Goal: Task Accomplishment & Management: Complete application form

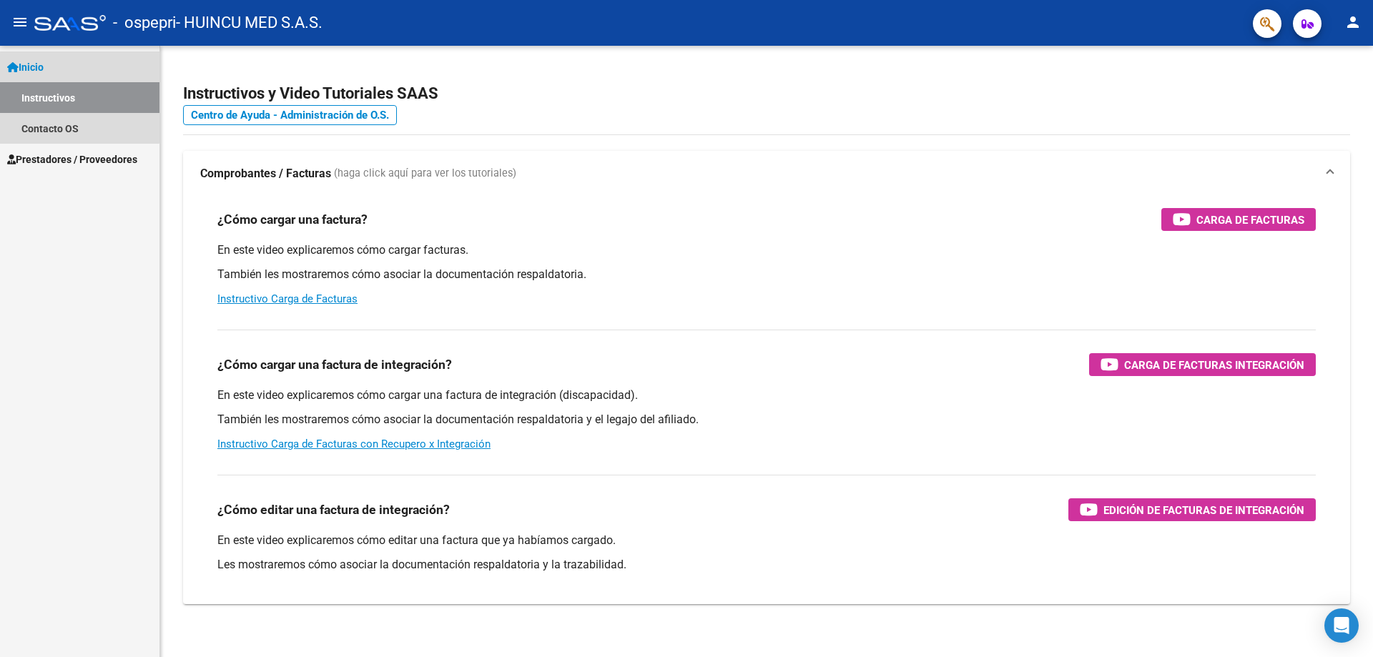
click at [70, 97] on link "Instructivos" at bounding box center [79, 97] width 159 height 31
click at [54, 157] on span "Prestadores / Proveedores" at bounding box center [72, 160] width 130 height 16
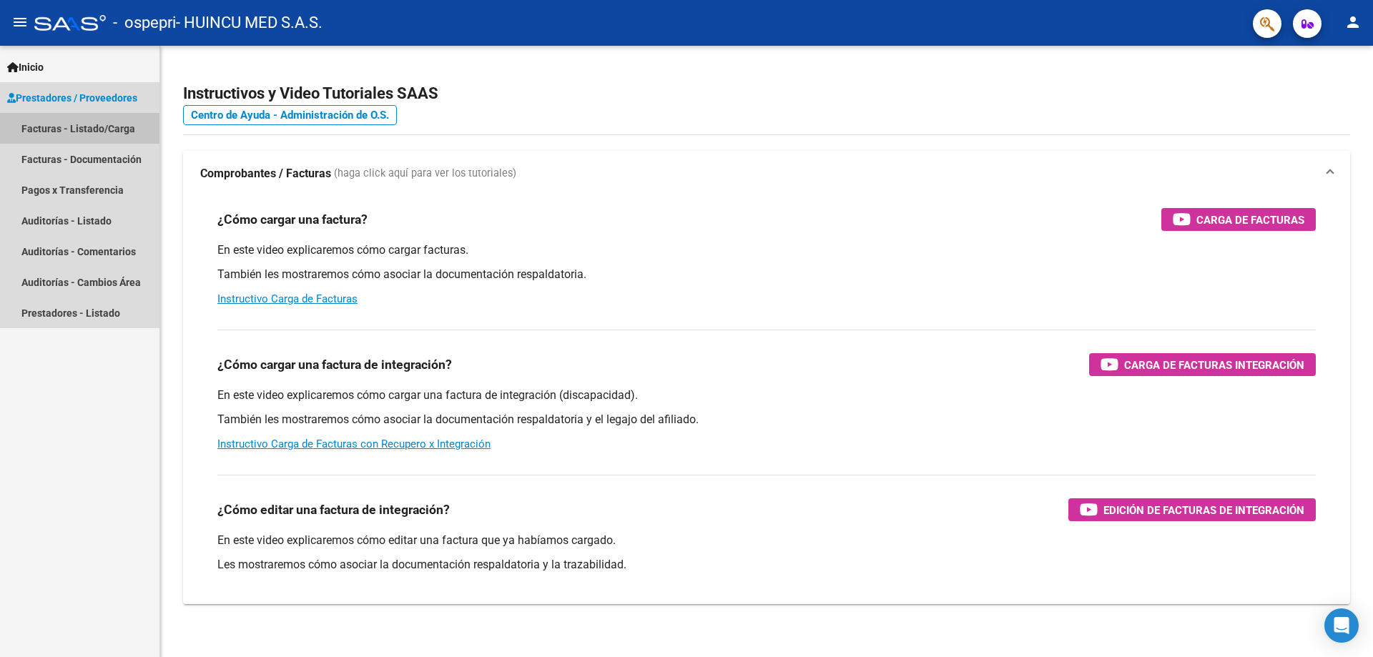
click at [96, 126] on link "Facturas - Listado/Carga" at bounding box center [79, 128] width 159 height 31
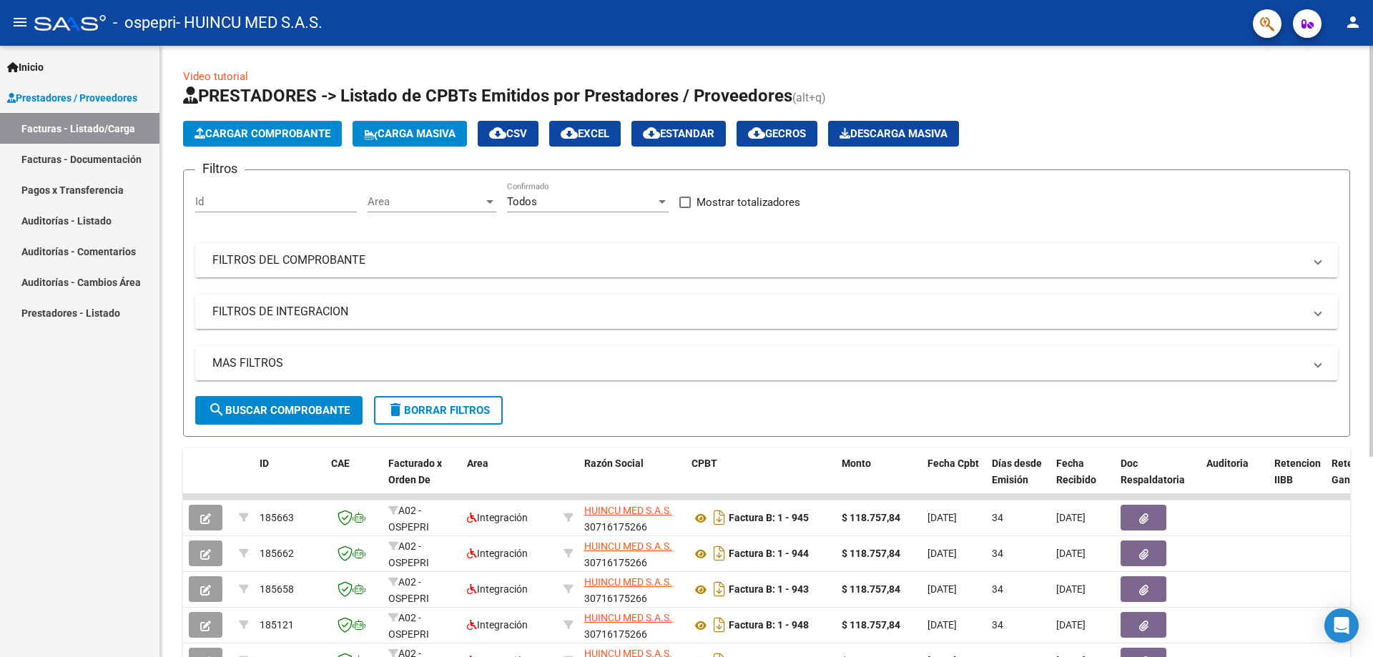
click at [312, 128] on span "Cargar Comprobante" at bounding box center [262, 133] width 136 height 13
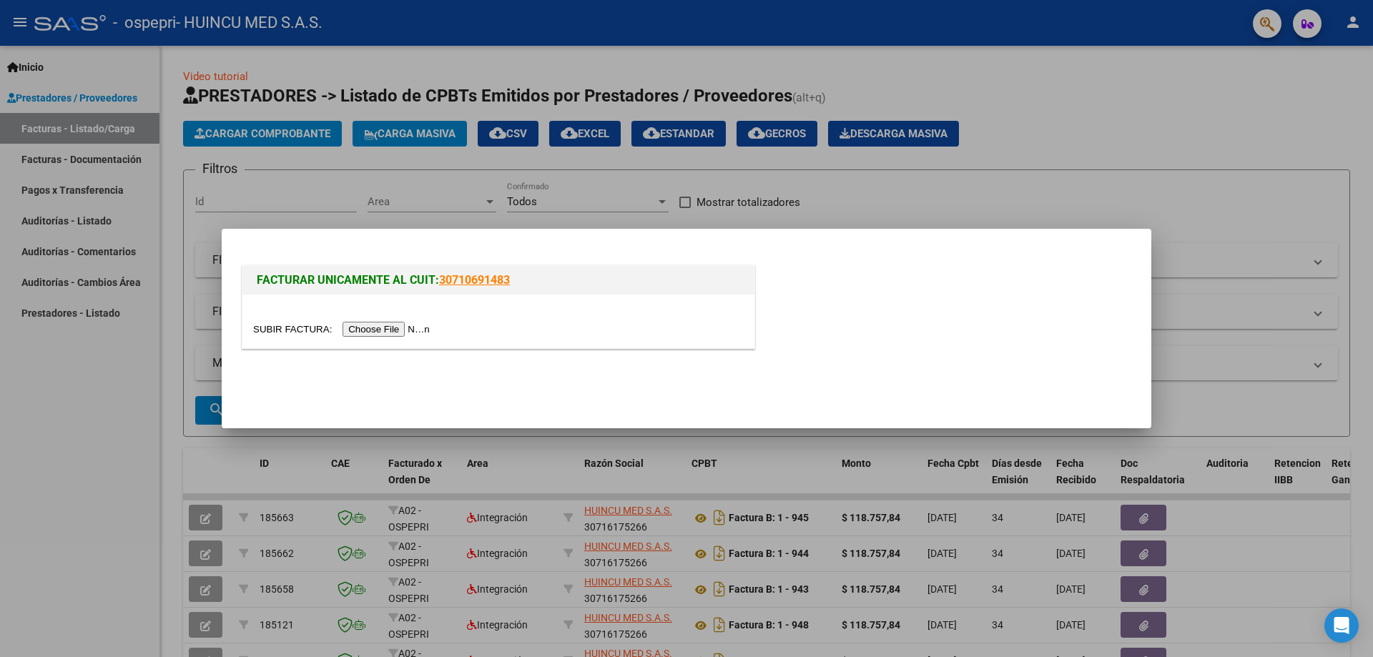
click at [384, 327] on input "file" at bounding box center [343, 329] width 181 height 15
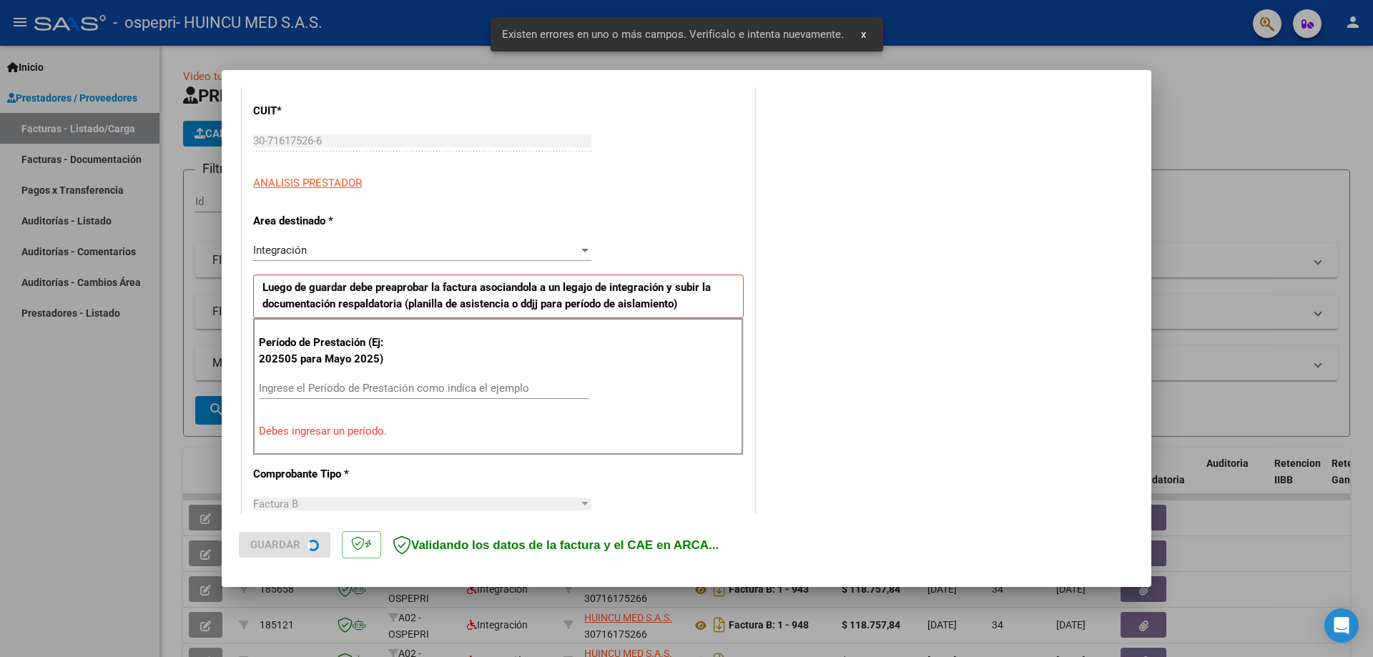
scroll to position [257, 0]
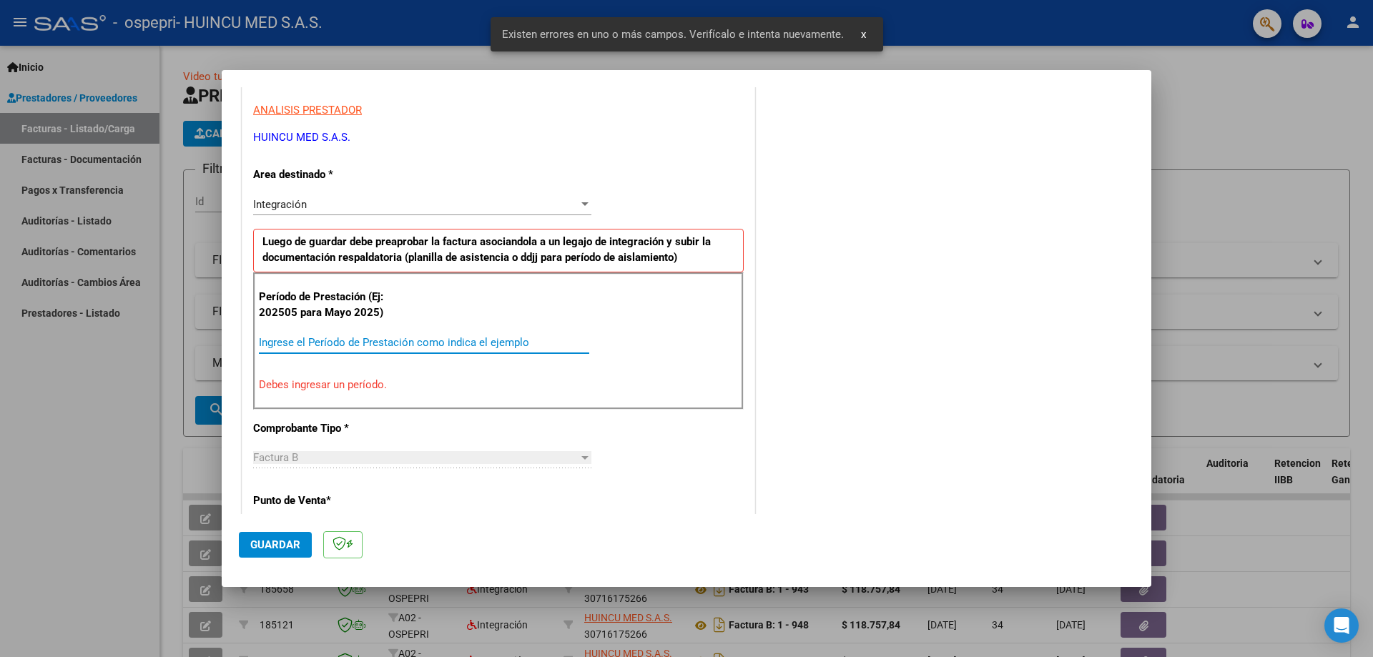
click at [364, 344] on input "Ingrese el Período de Prestación como indica el ejemplo" at bounding box center [424, 342] width 330 height 13
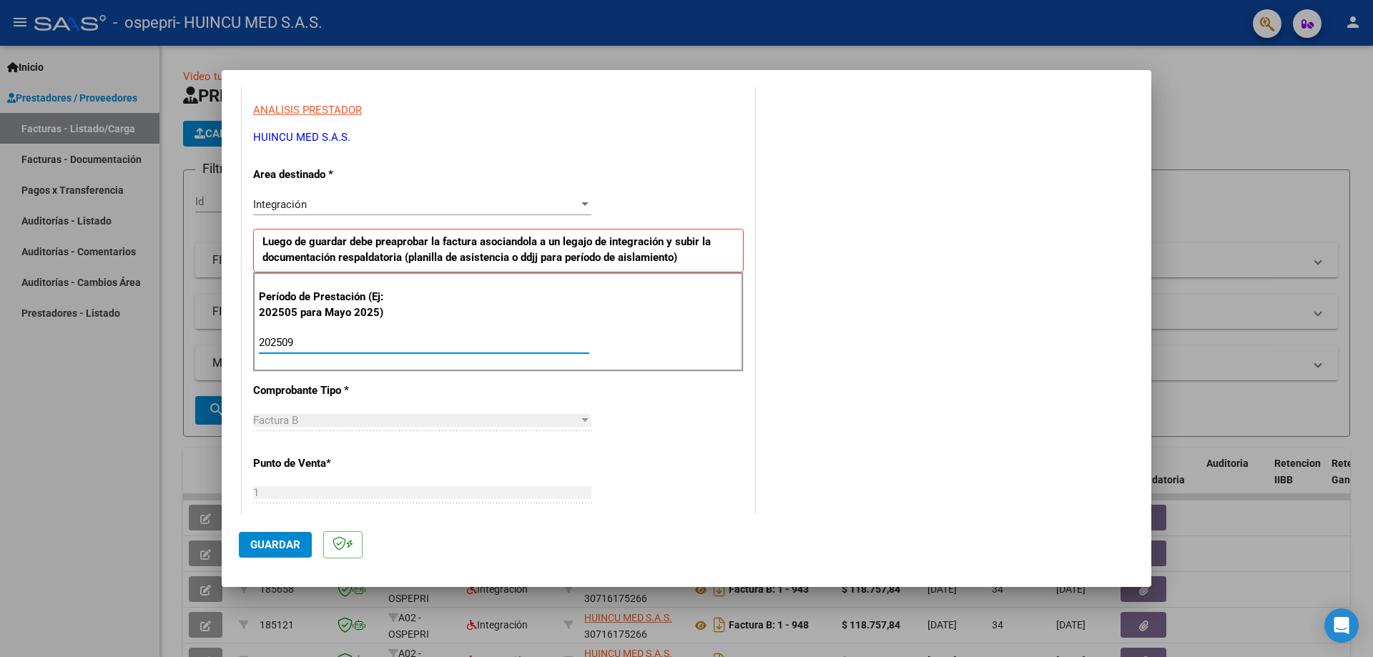
type input "202509"
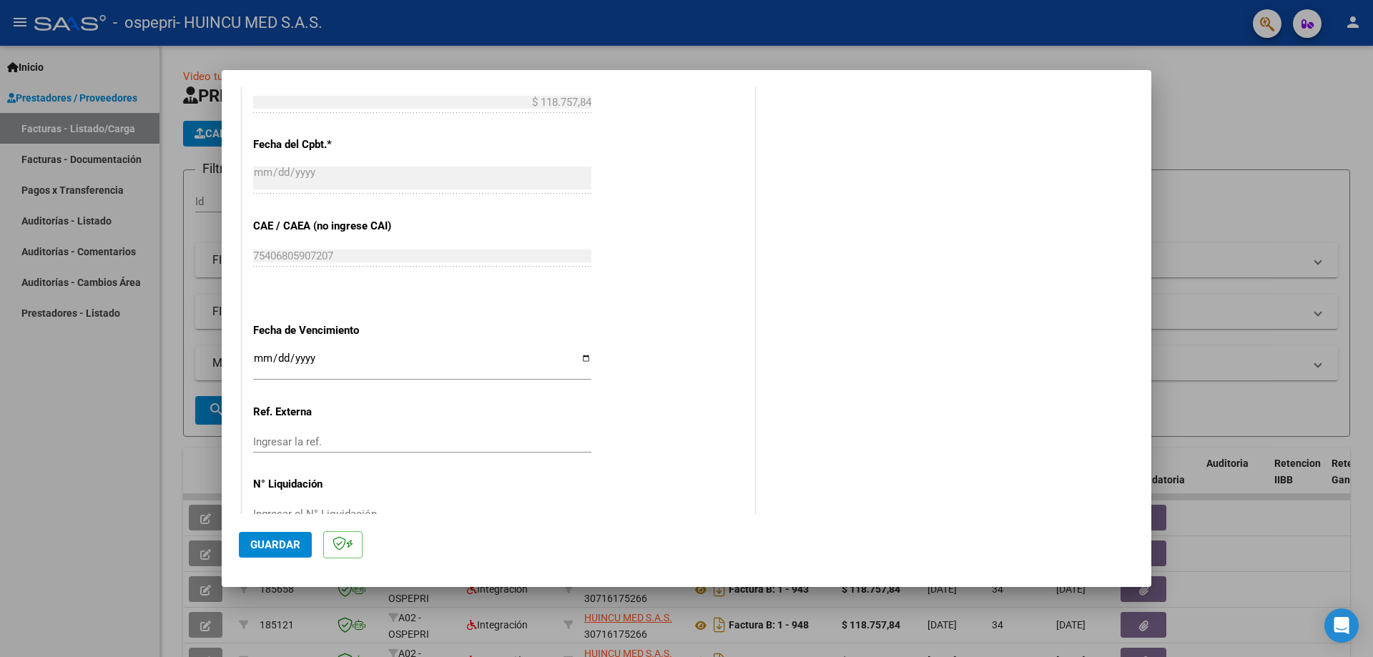
scroll to position [802, 0]
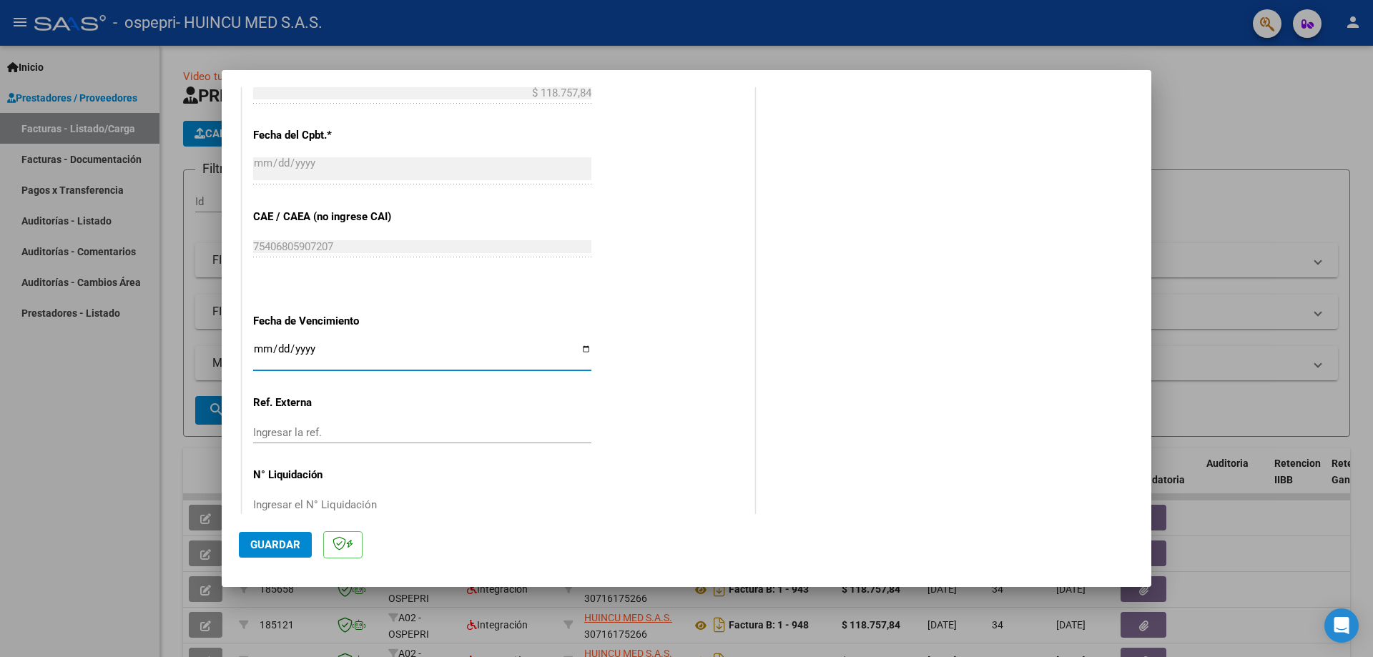
click at [268, 349] on input "Ingresar la fecha" at bounding box center [422, 354] width 338 height 23
type input "[DATE]"
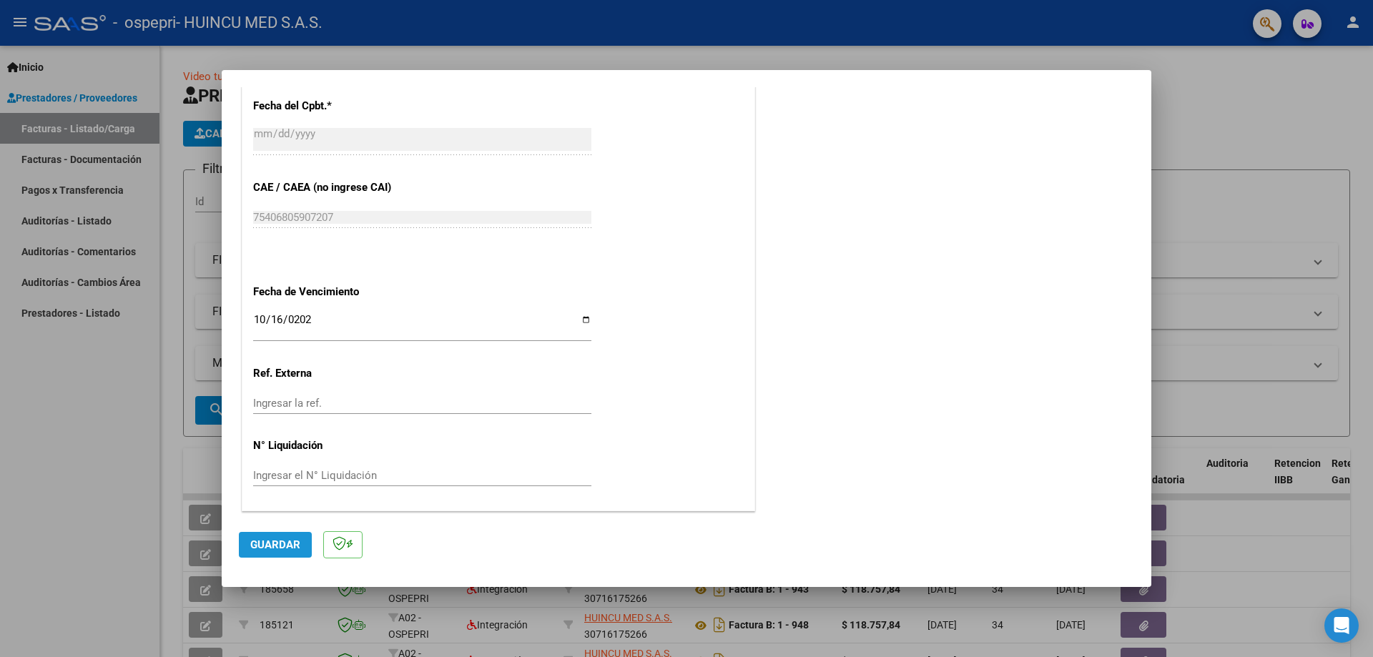
click at [253, 540] on span "Guardar" at bounding box center [275, 544] width 50 height 13
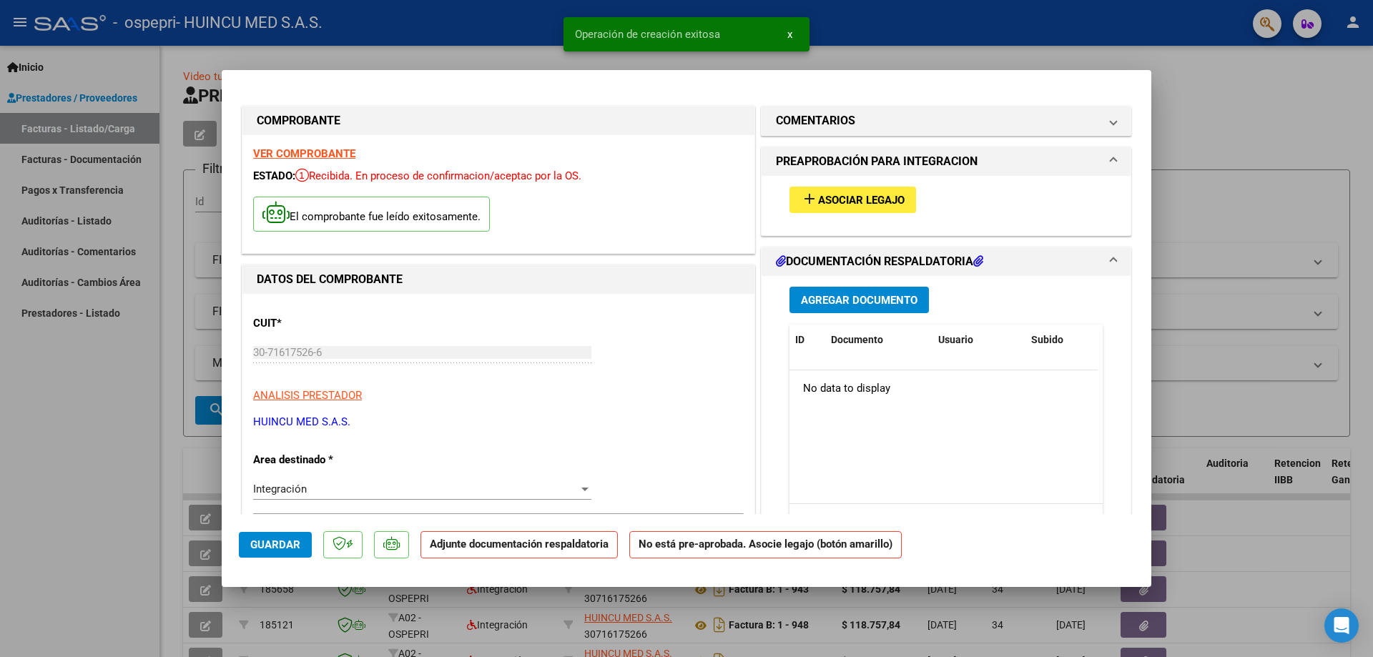
click at [854, 201] on span "Asociar Legajo" at bounding box center [861, 200] width 87 height 13
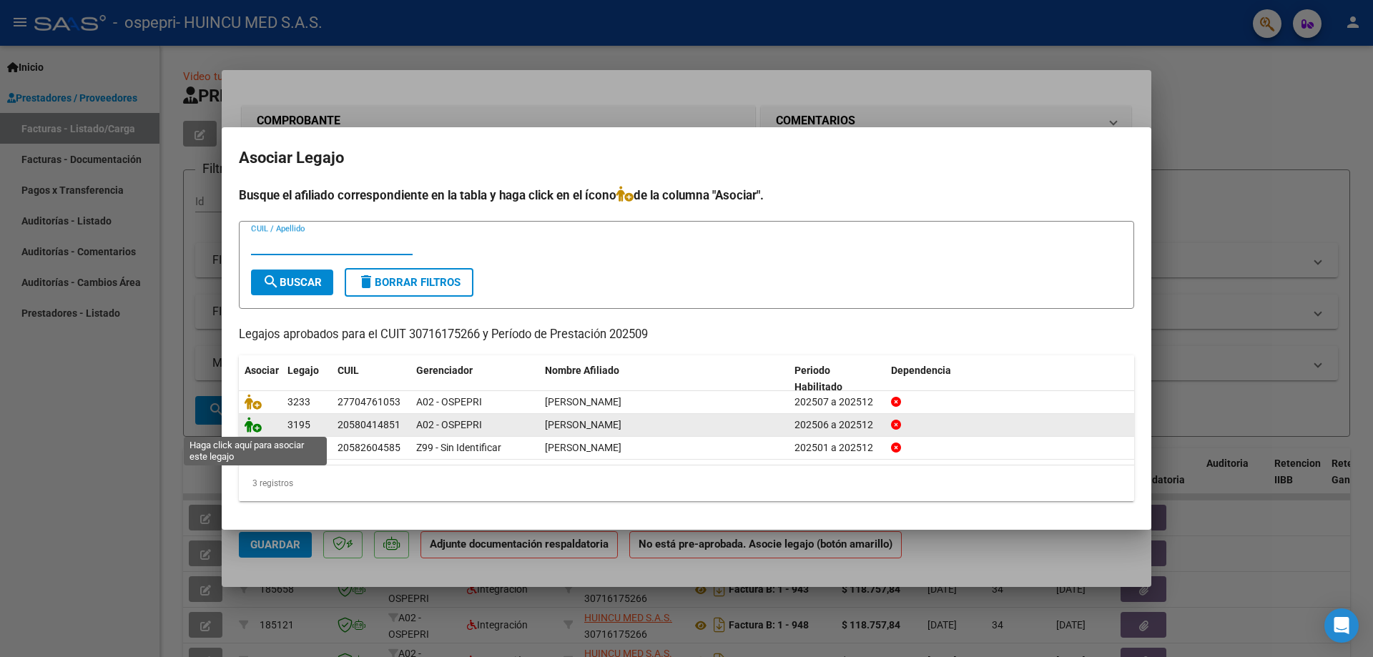
click at [255, 427] on icon at bounding box center [253, 425] width 17 height 16
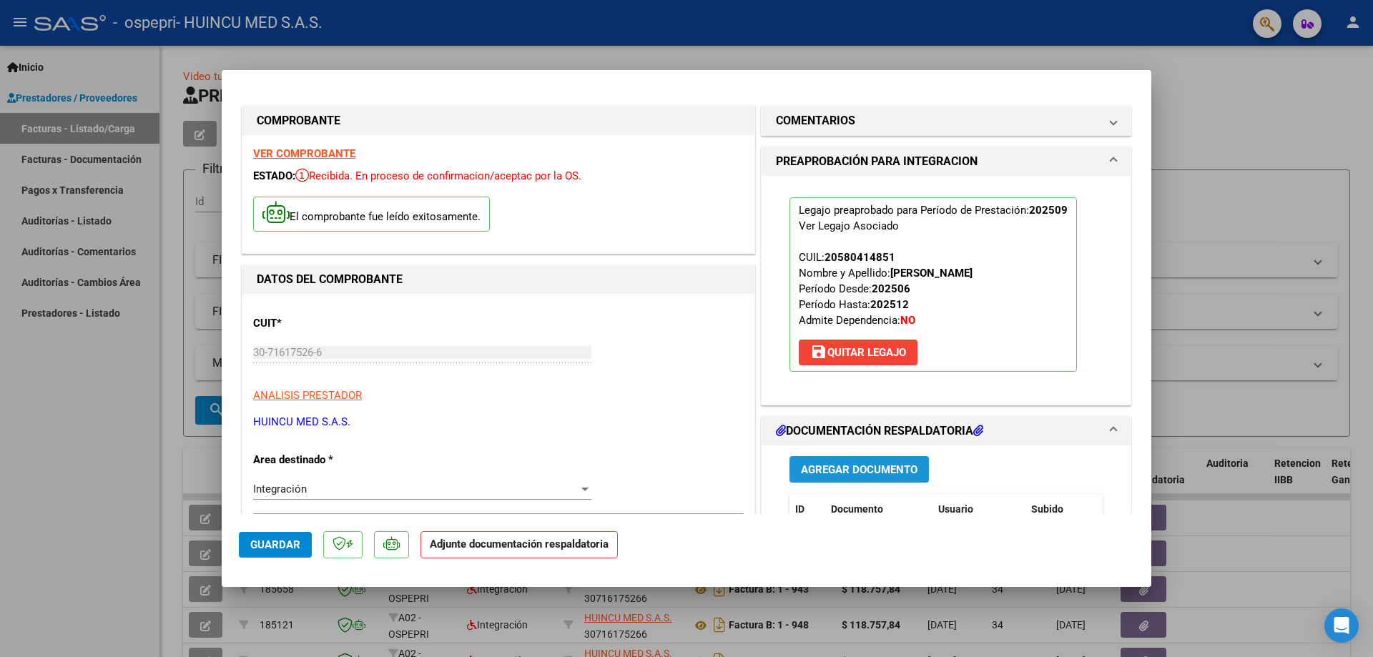
click at [874, 473] on span "Agregar Documento" at bounding box center [859, 469] width 117 height 13
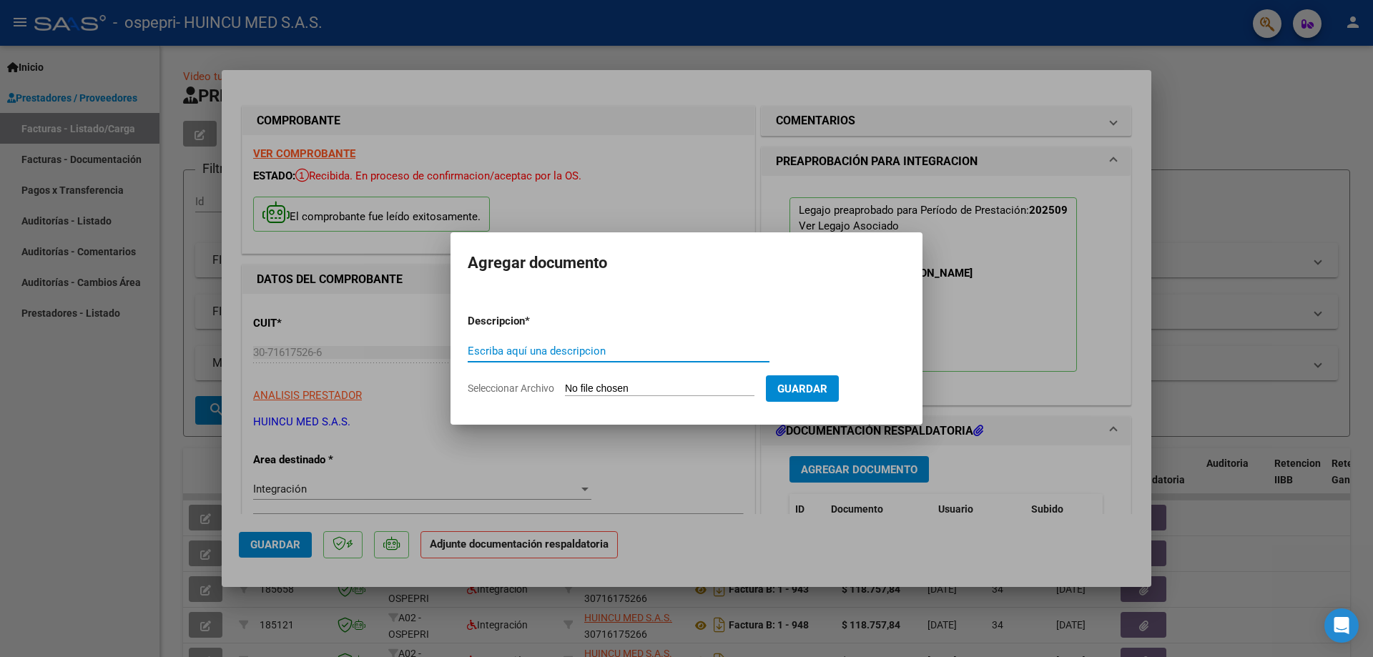
click at [549, 355] on input "Escriba aquí una descripcion" at bounding box center [619, 351] width 302 height 13
type input "planilla asistencia fonoaudiologia"
click at [616, 389] on input "Seleccionar Archivo" at bounding box center [659, 389] width 189 height 14
type input "C:\fakepath\asistencia FONO [DATE] [PERSON_NAME].pdf"
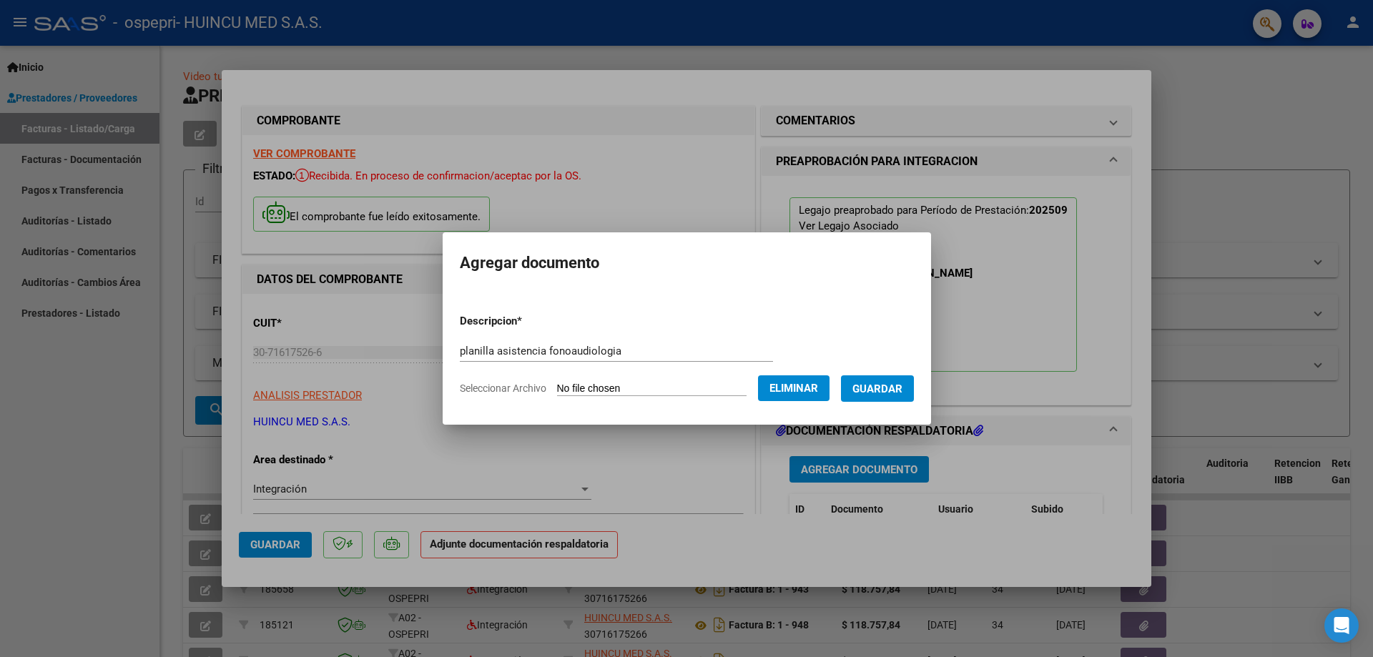
click at [897, 391] on span "Guardar" at bounding box center [877, 388] width 50 height 13
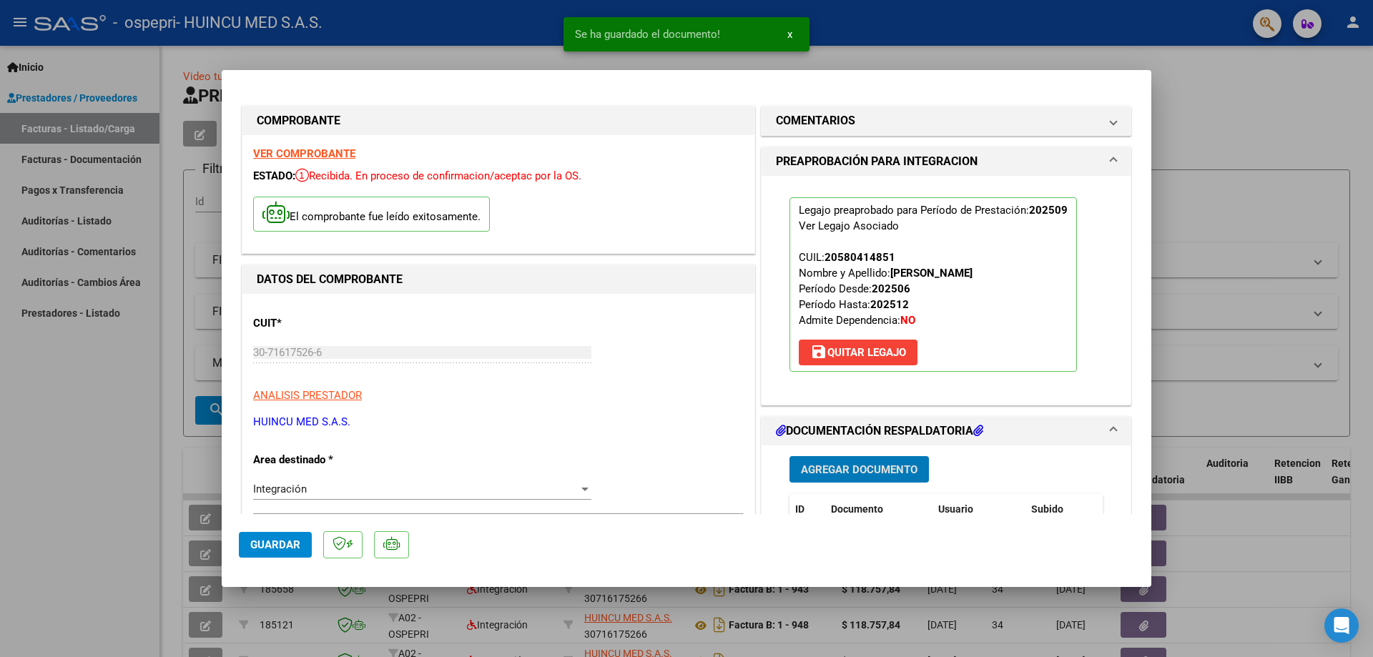
click at [868, 469] on span "Agregar Documento" at bounding box center [859, 469] width 117 height 13
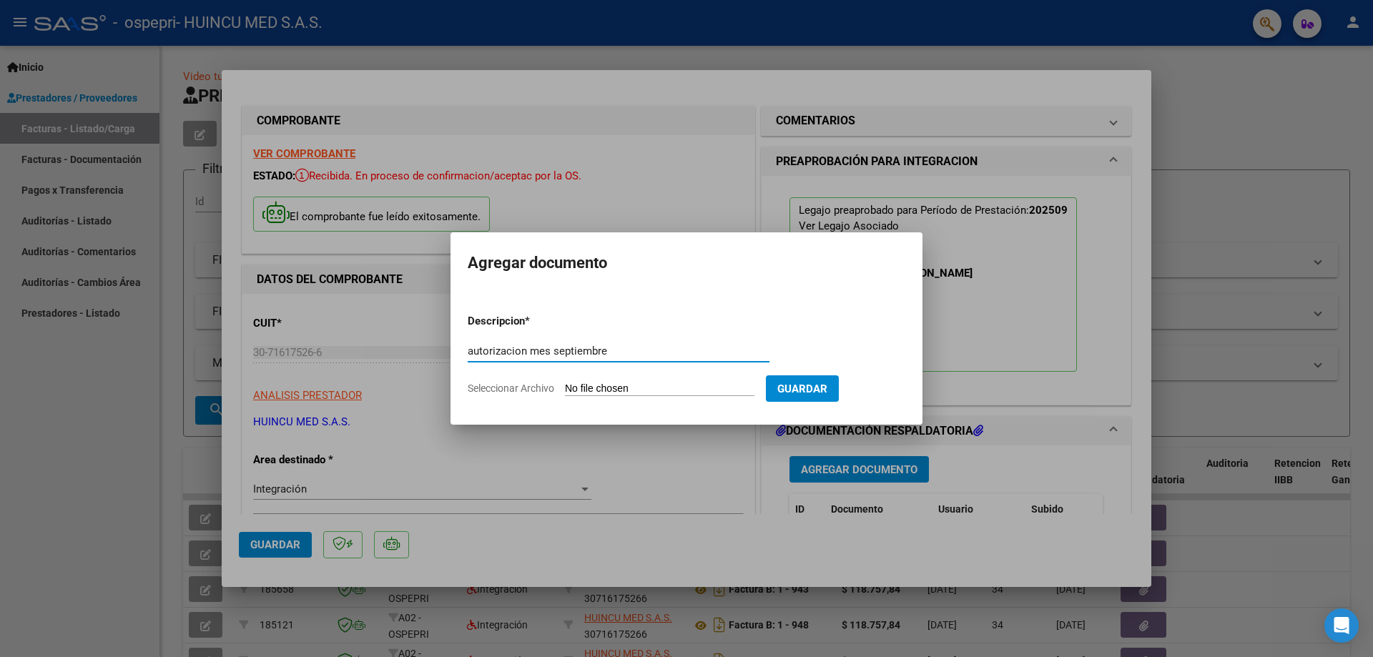
type input "autorizacion mes septiembre"
click at [674, 392] on input "Seleccionar Archivo" at bounding box center [659, 389] width 189 height 14
type input "C:\fakepath\aut. [DATE] [PERSON_NAME].pdf"
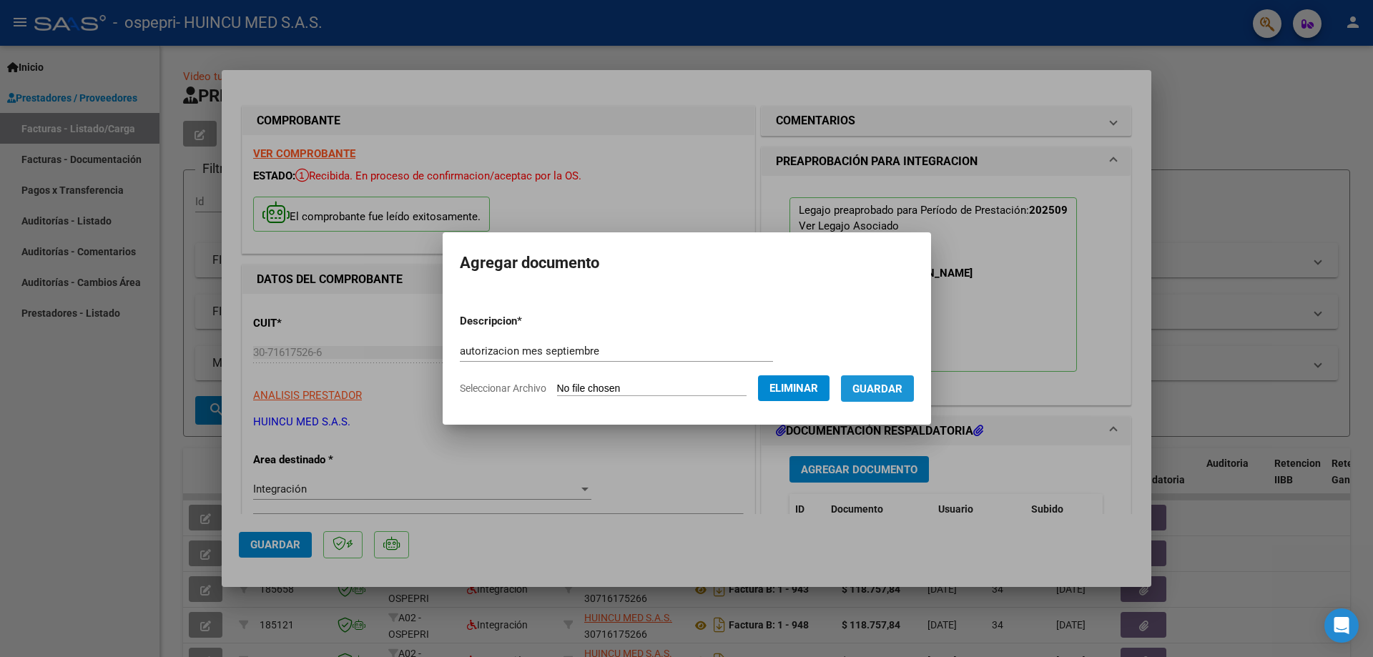
click at [889, 384] on span "Guardar" at bounding box center [877, 388] width 50 height 13
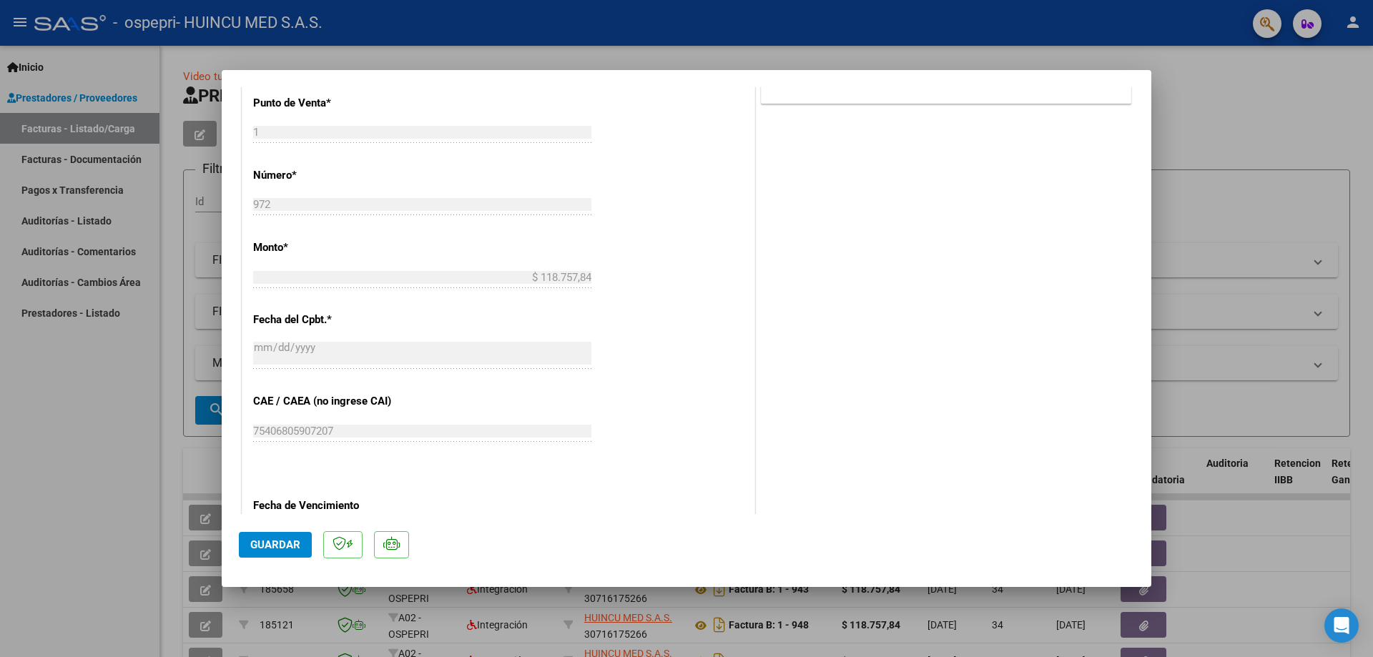
scroll to position [646, 0]
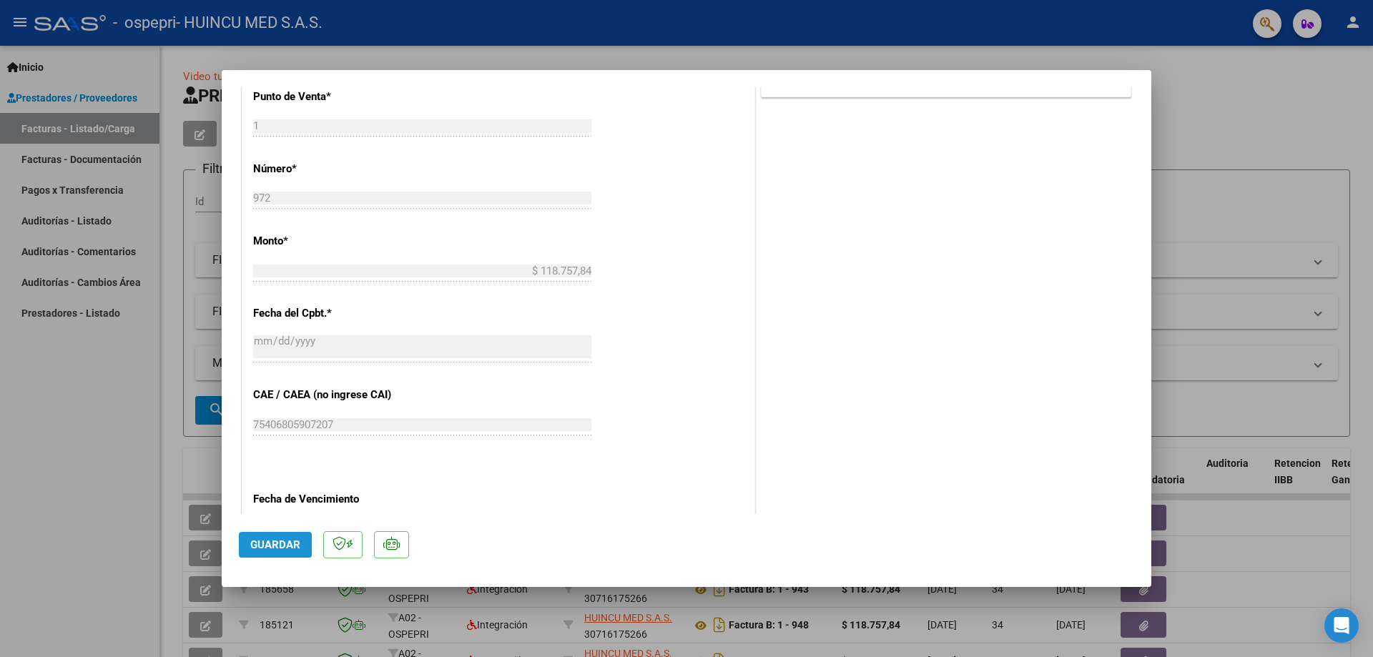
click at [286, 548] on span "Guardar" at bounding box center [275, 544] width 50 height 13
drag, startPoint x: 1262, startPoint y: 70, endPoint x: 1249, endPoint y: 80, distance: 16.3
click at [1262, 71] on div at bounding box center [686, 328] width 1373 height 657
type input "$ 0,00"
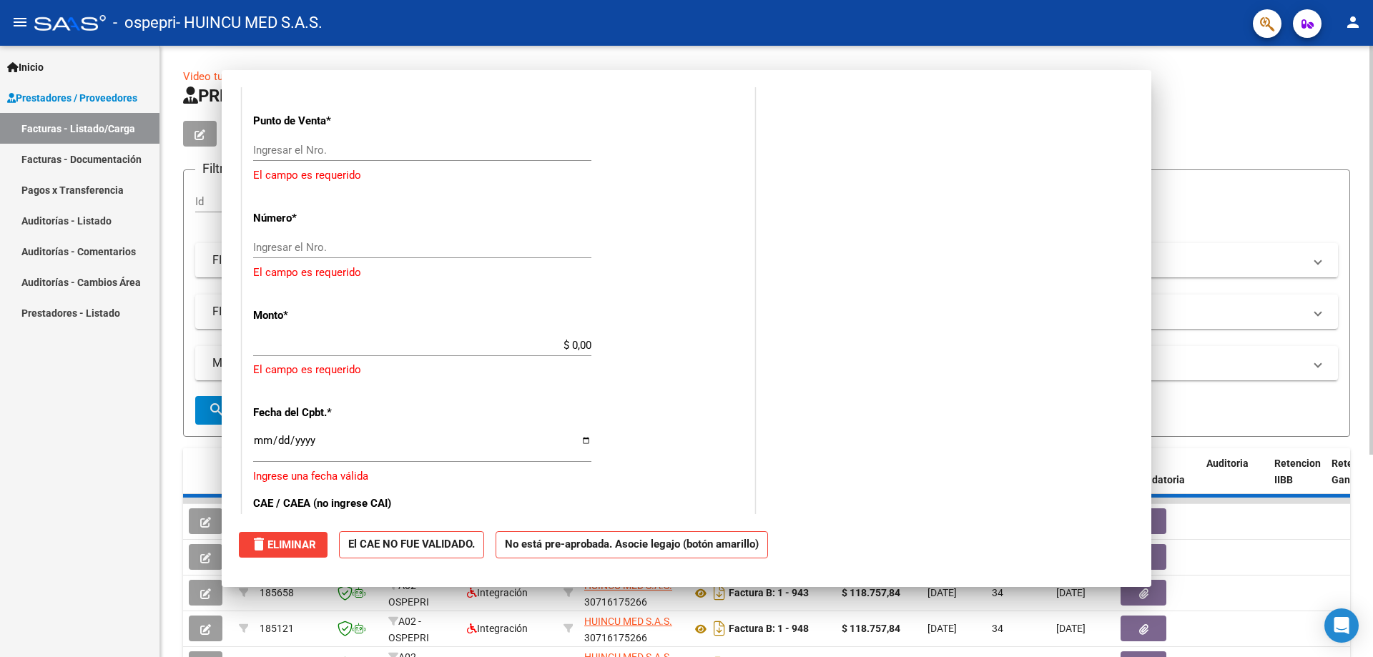
scroll to position [670, 0]
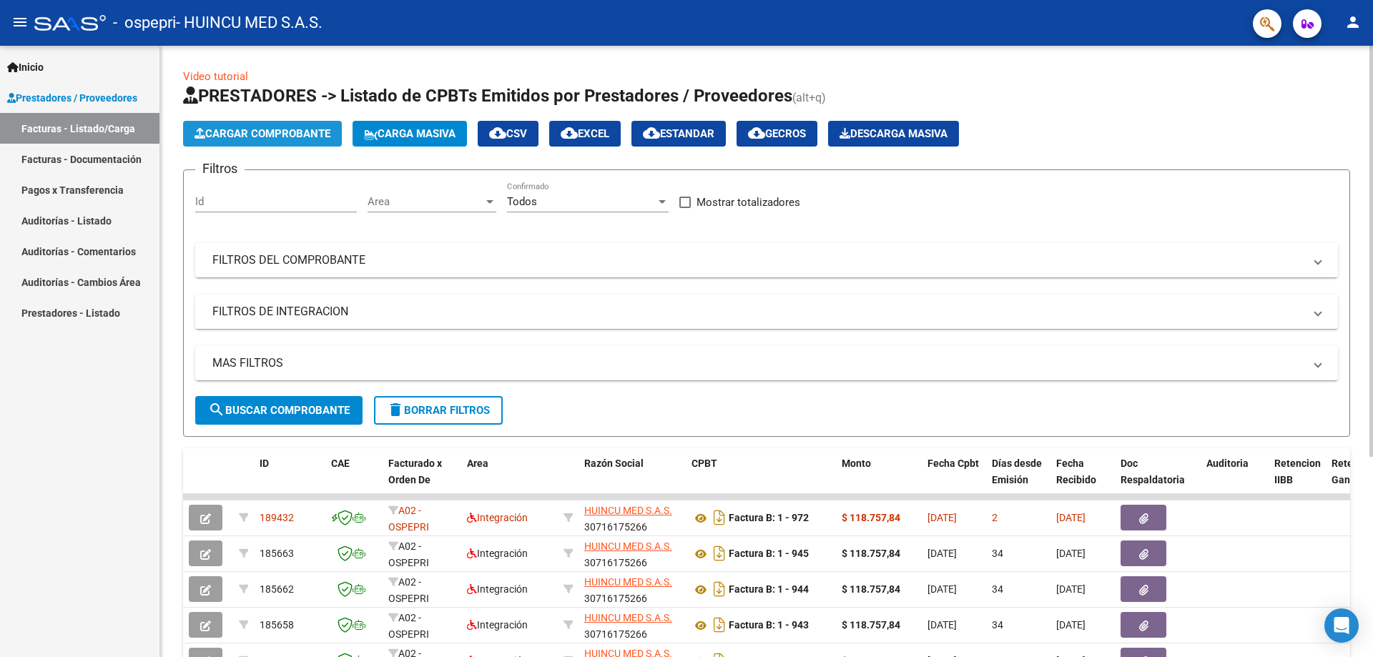
click at [275, 136] on span "Cargar Comprobante" at bounding box center [262, 133] width 136 height 13
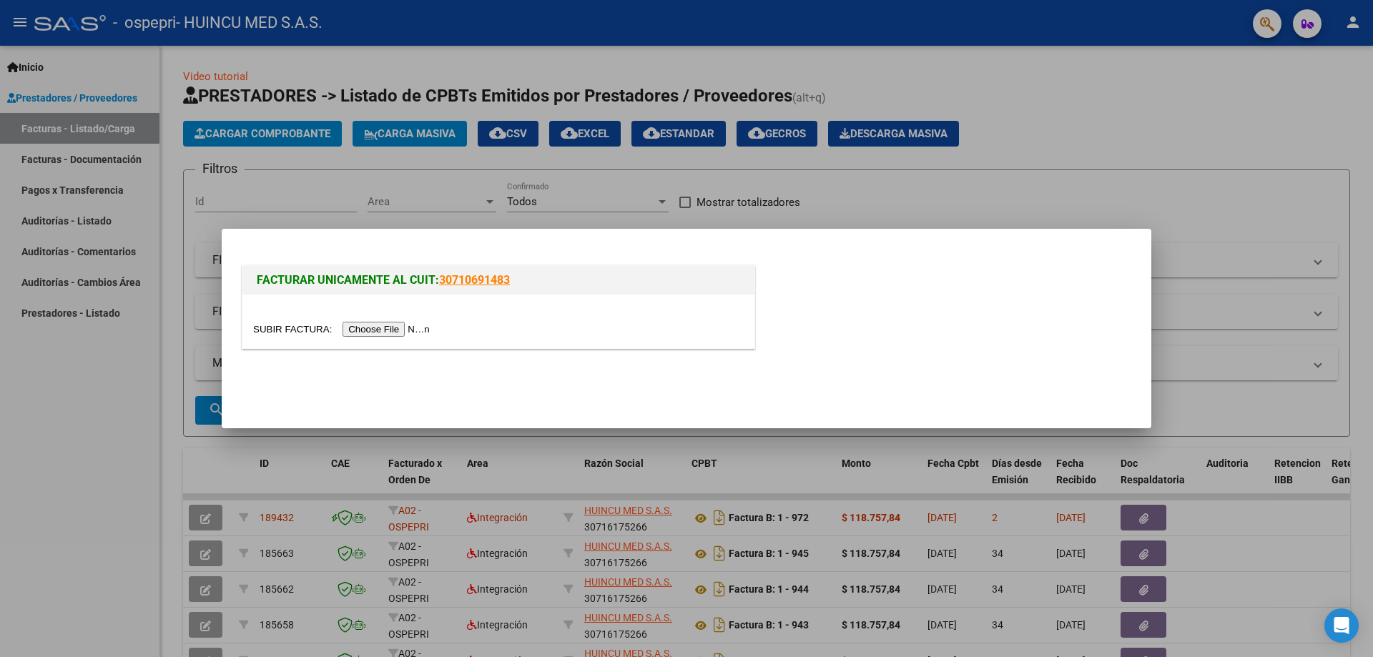
click at [367, 331] on input "file" at bounding box center [343, 329] width 181 height 15
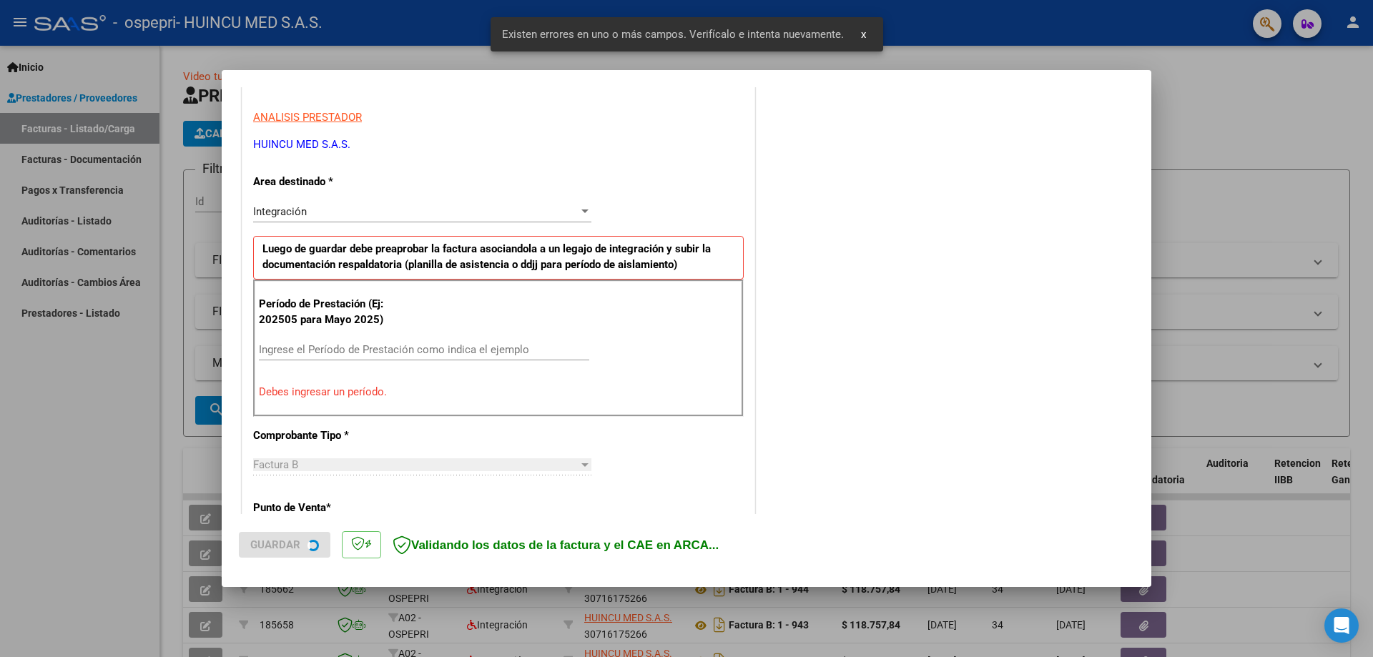
scroll to position [257, 0]
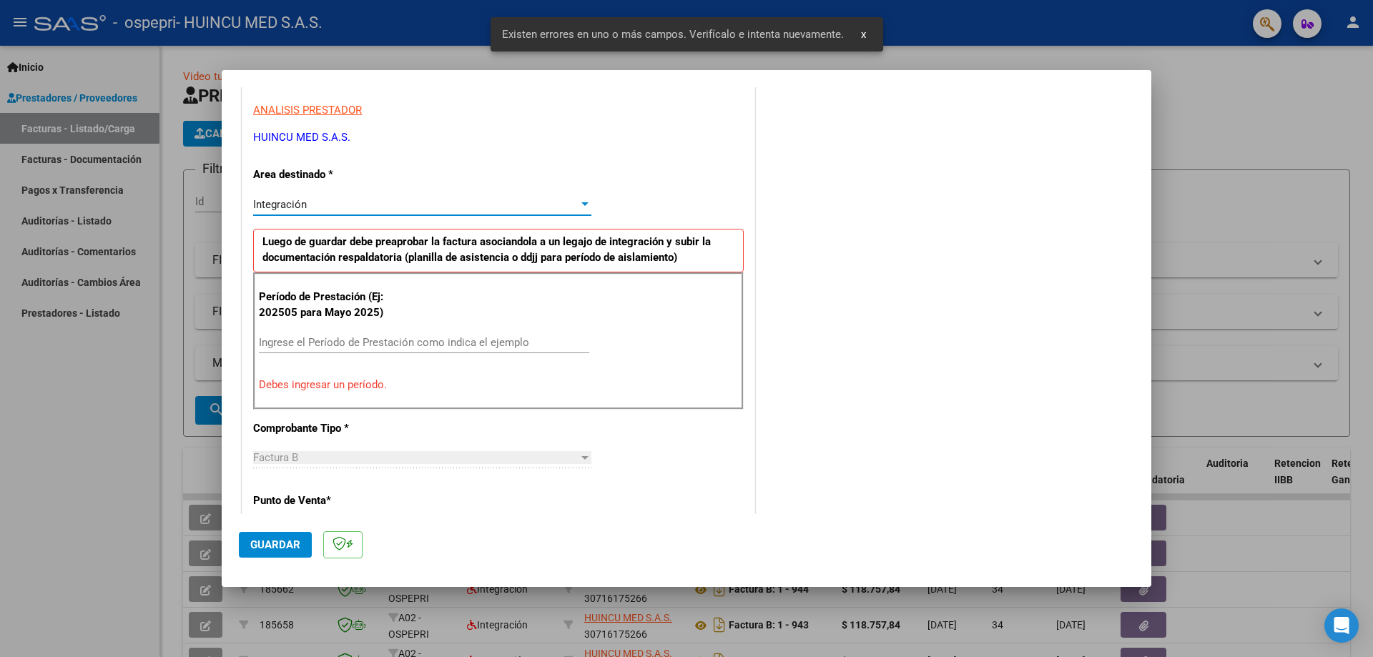
click at [321, 201] on div "Integración" at bounding box center [415, 204] width 325 height 13
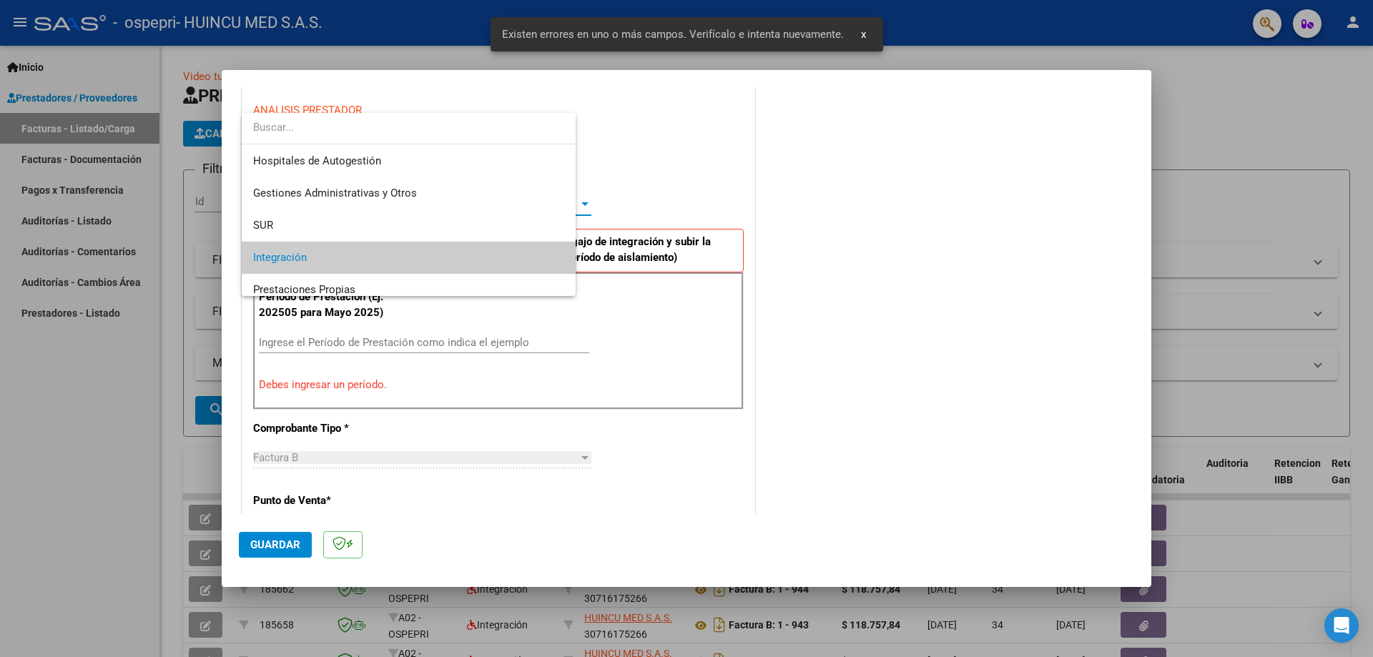
scroll to position [54, 0]
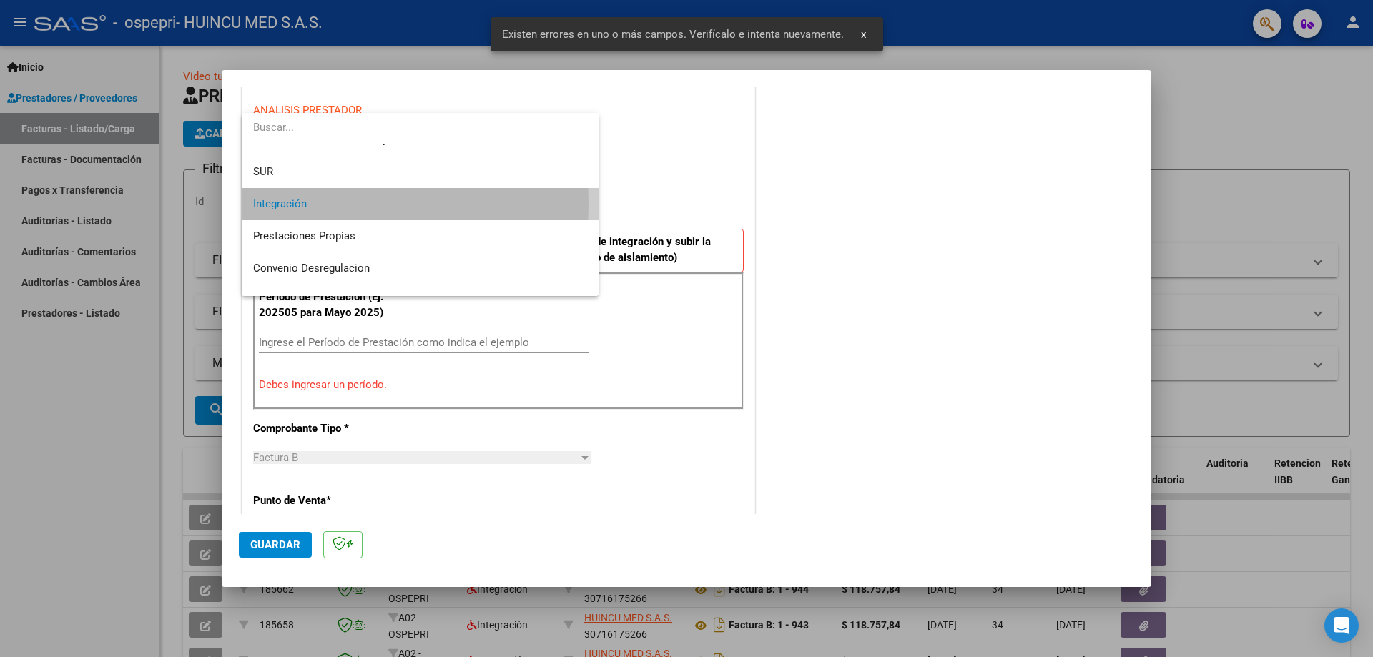
click at [320, 204] on span "Integración" at bounding box center [420, 204] width 334 height 32
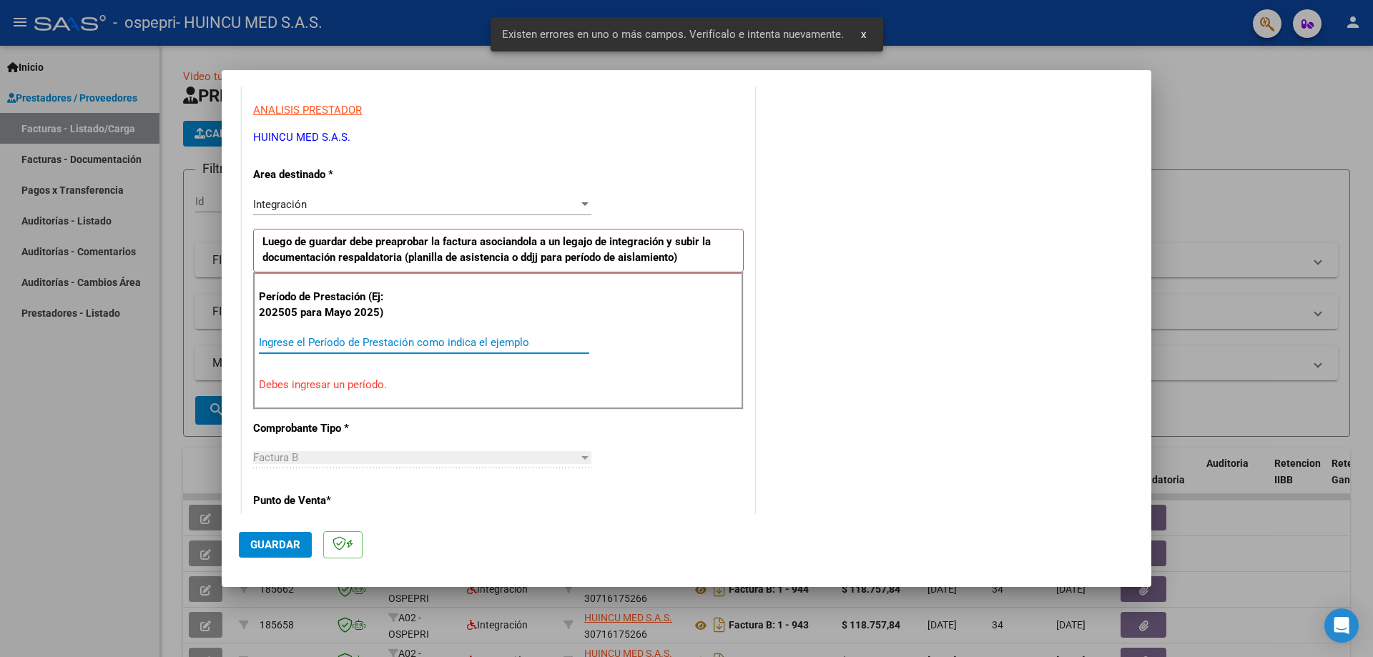
click at [339, 337] on input "Ingrese el Período de Prestación como indica el ejemplo" at bounding box center [424, 342] width 330 height 13
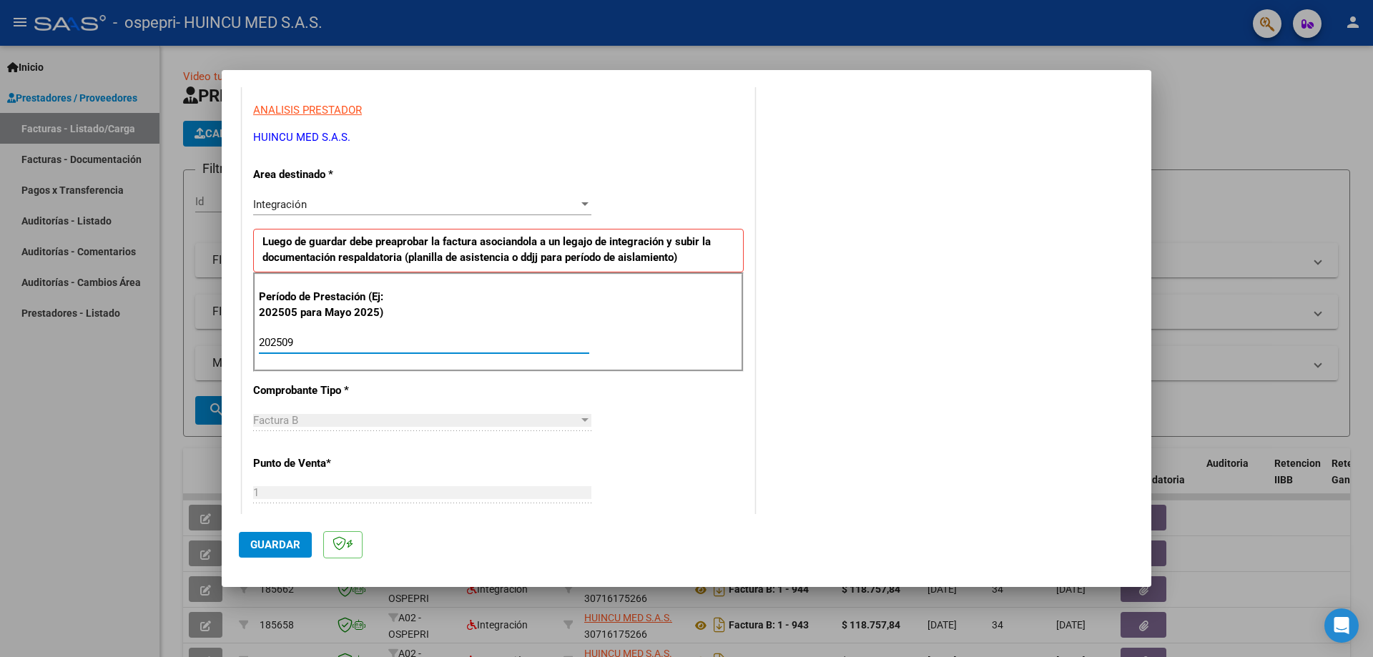
type input "202509"
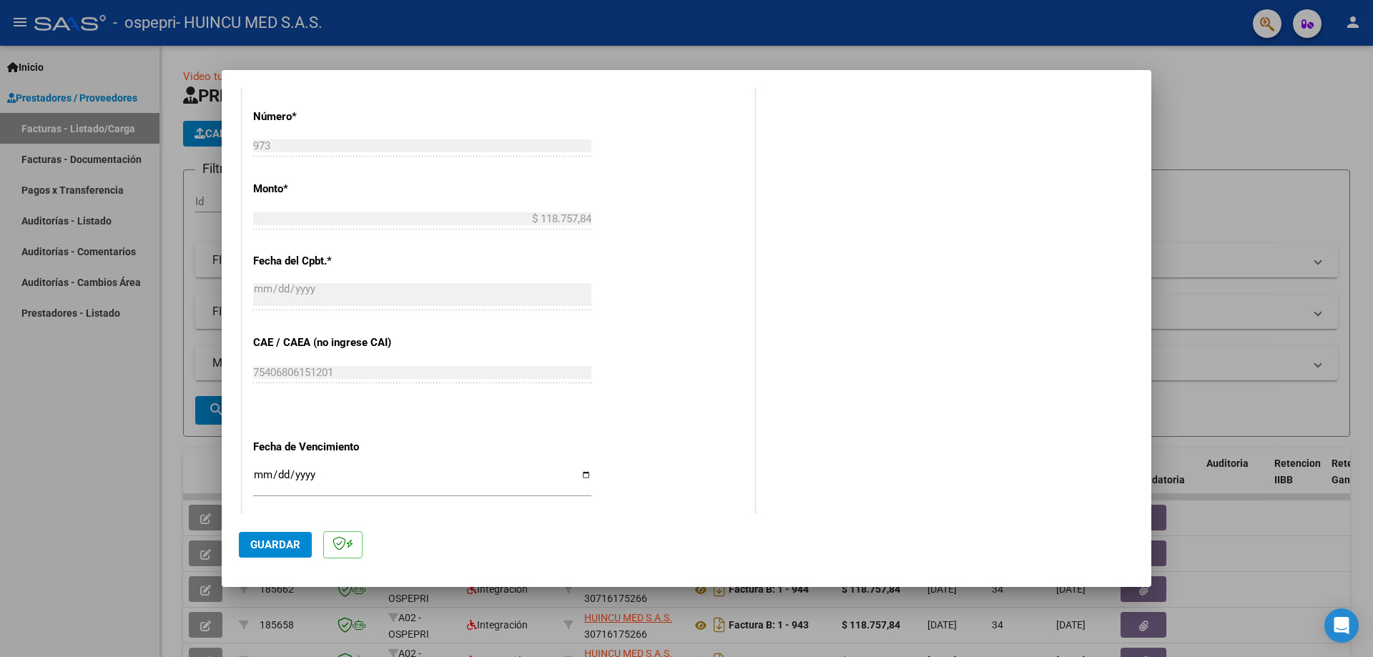
scroll to position [831, 0]
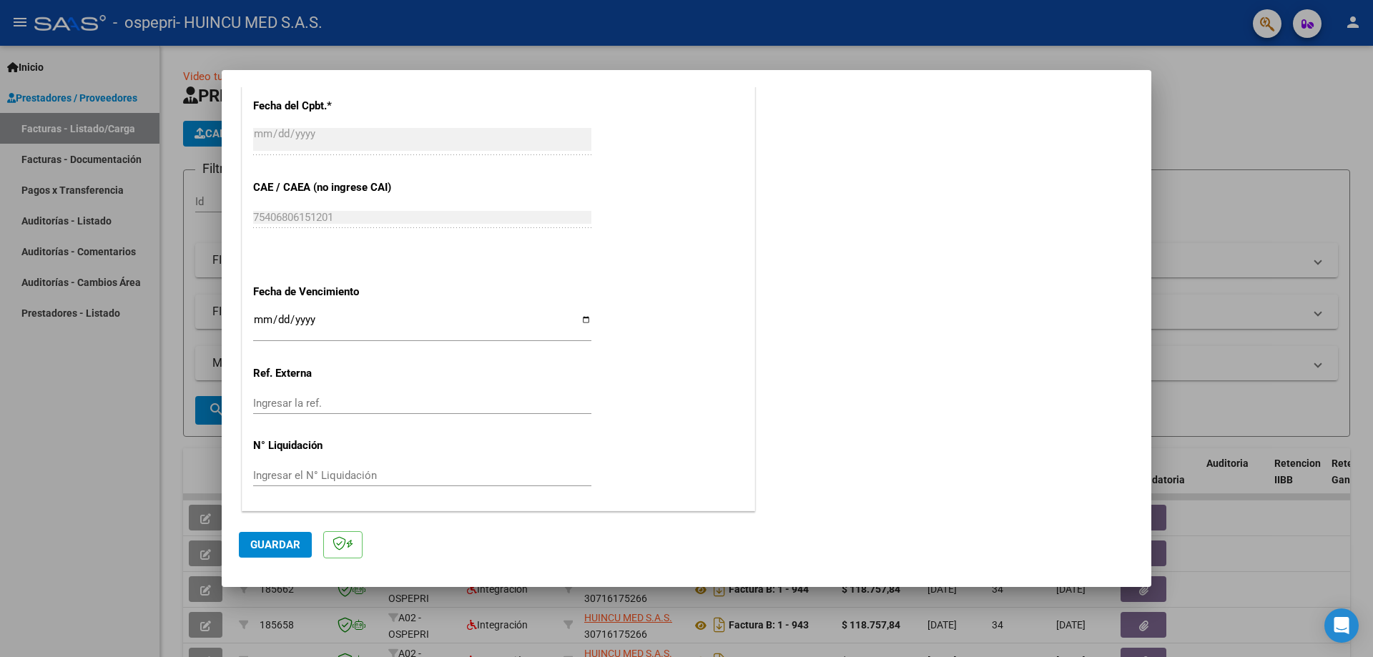
click at [264, 316] on input "Ingresar la fecha" at bounding box center [422, 325] width 338 height 23
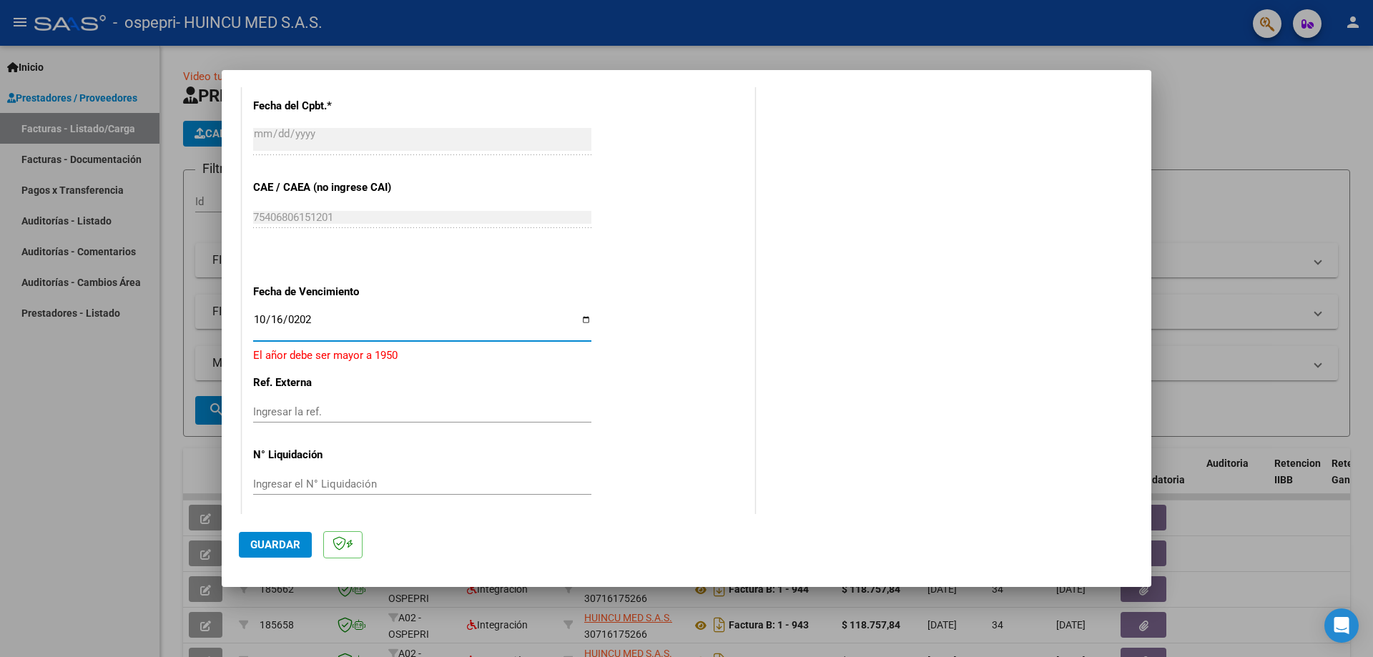
type input "[DATE]"
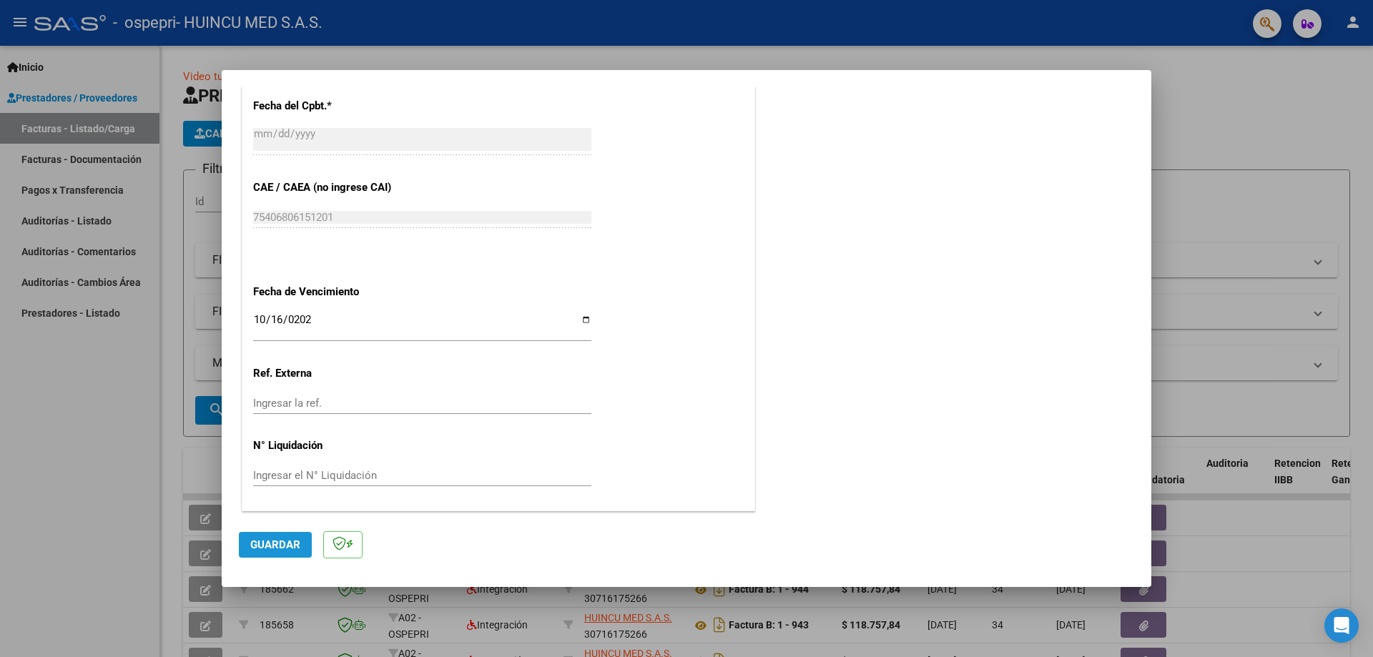
click at [286, 541] on span "Guardar" at bounding box center [275, 544] width 50 height 13
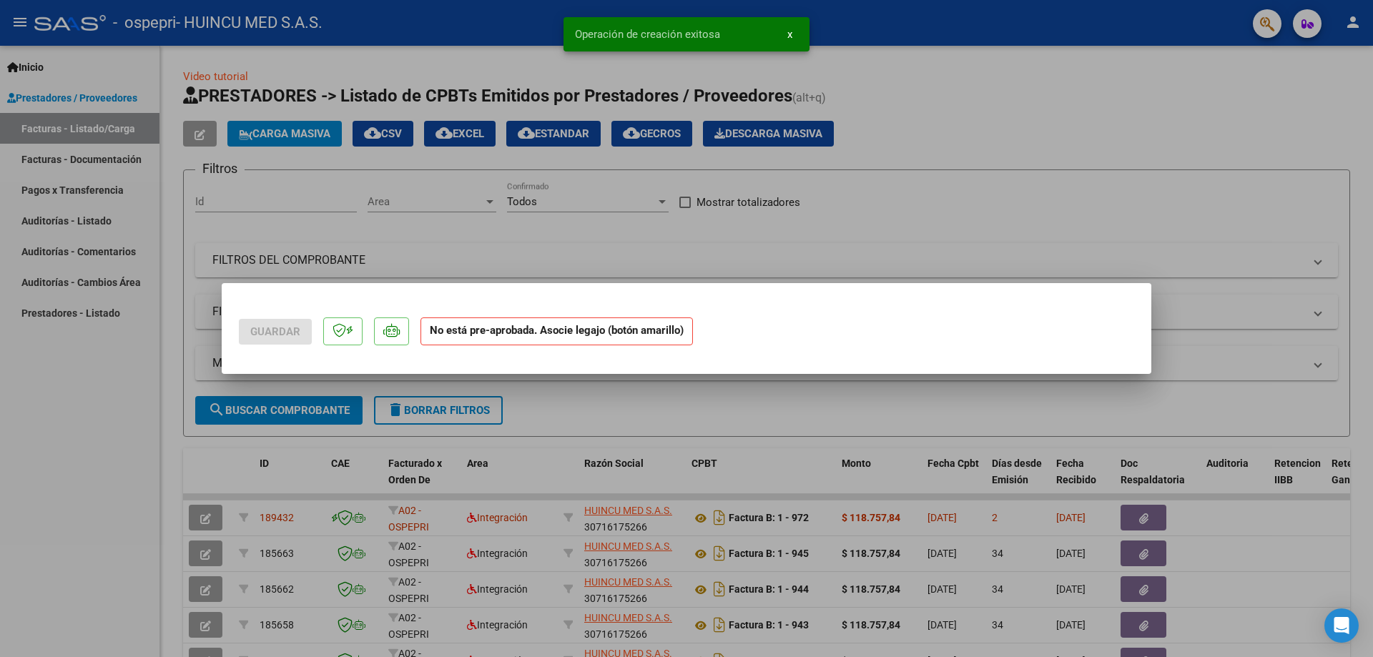
scroll to position [0, 0]
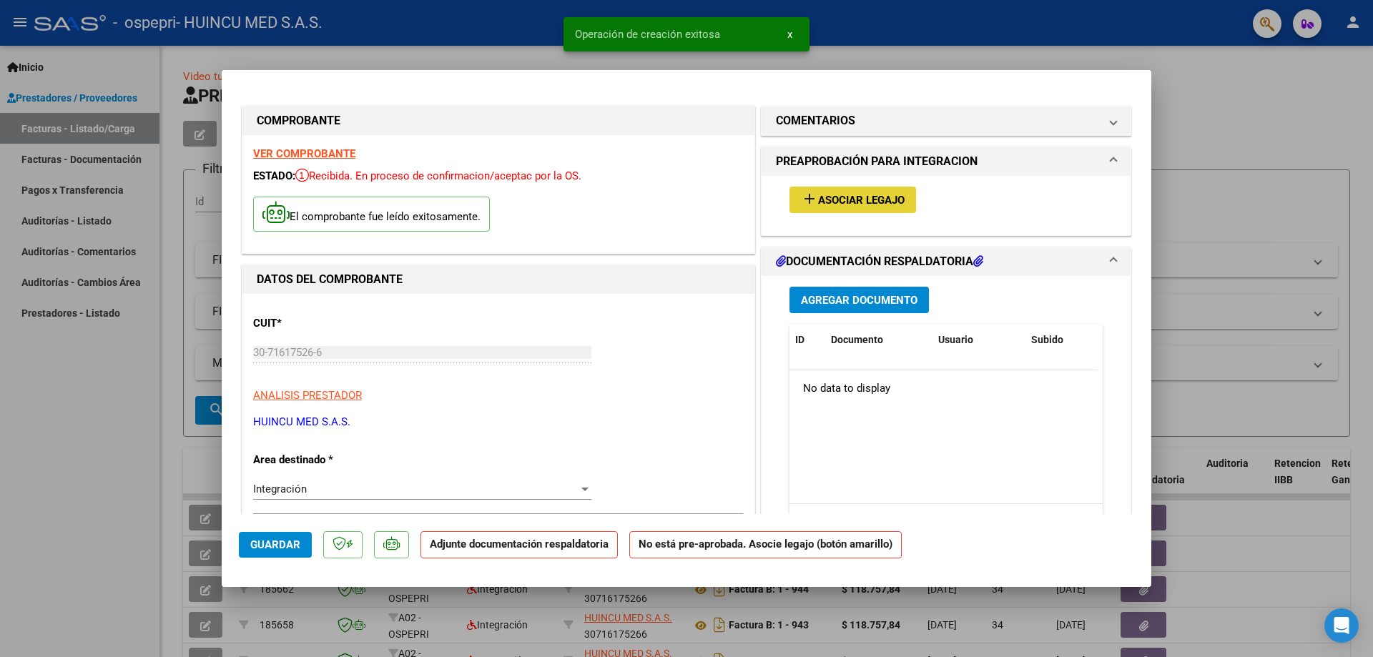
click at [831, 194] on span "add Asociar Legajo" at bounding box center [853, 199] width 104 height 13
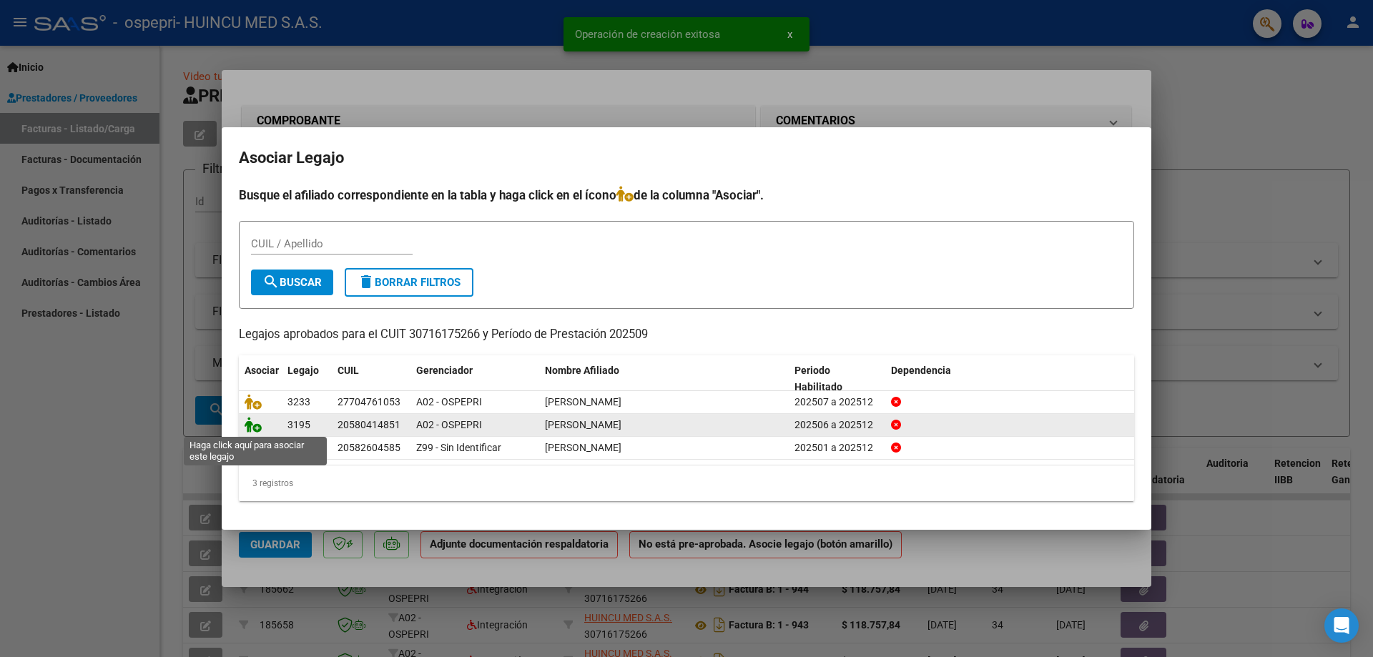
click at [255, 428] on icon at bounding box center [253, 425] width 17 height 16
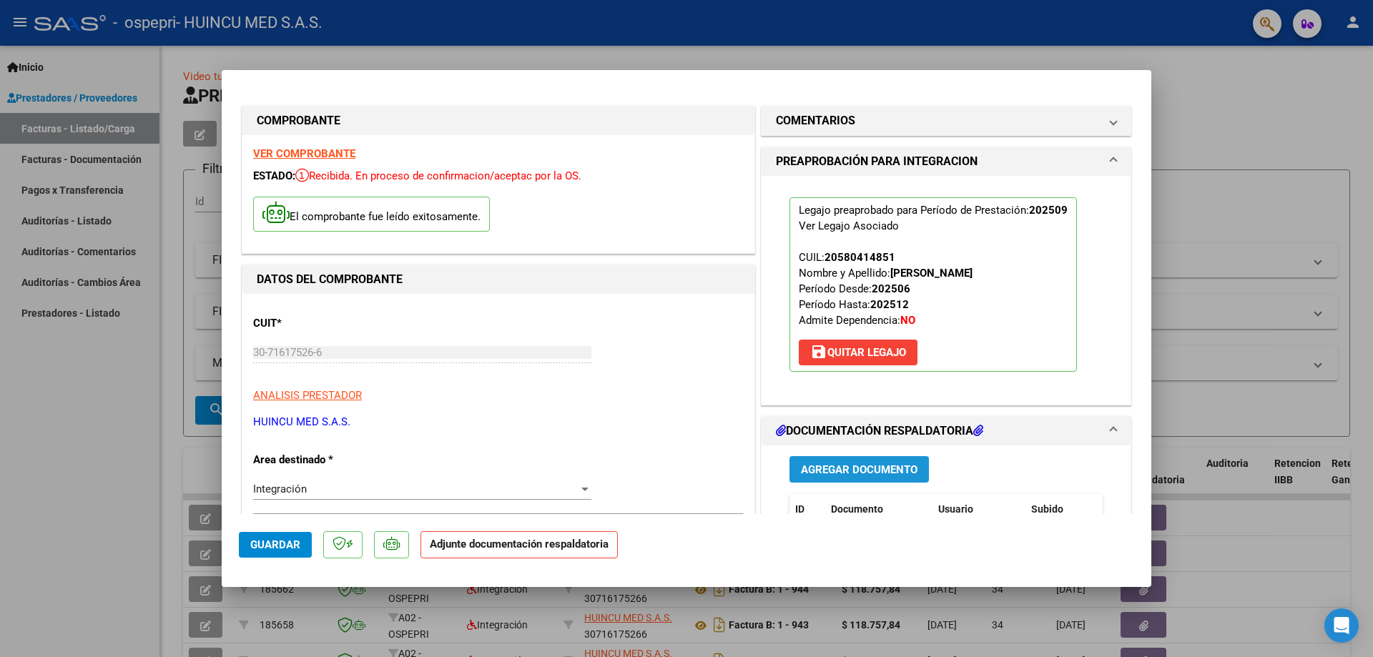
click at [887, 465] on span "Agregar Documento" at bounding box center [859, 469] width 117 height 13
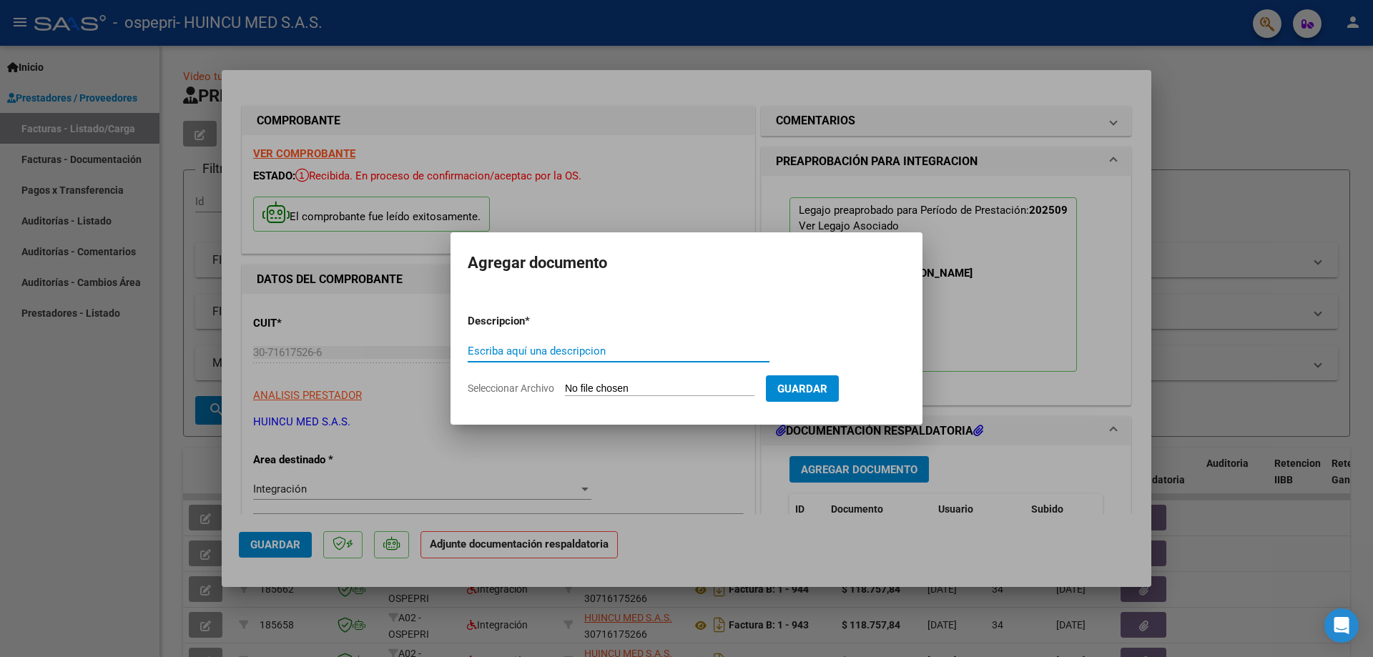
click at [601, 350] on input "Escriba aquí una descripcion" at bounding box center [619, 351] width 302 height 13
type input "asistencia psicologia"
click at [610, 390] on input "Seleccionar Archivo" at bounding box center [659, 389] width 189 height 14
type input "C:\fakepath\asistencia [DATE] PS [PERSON_NAME].pdf"
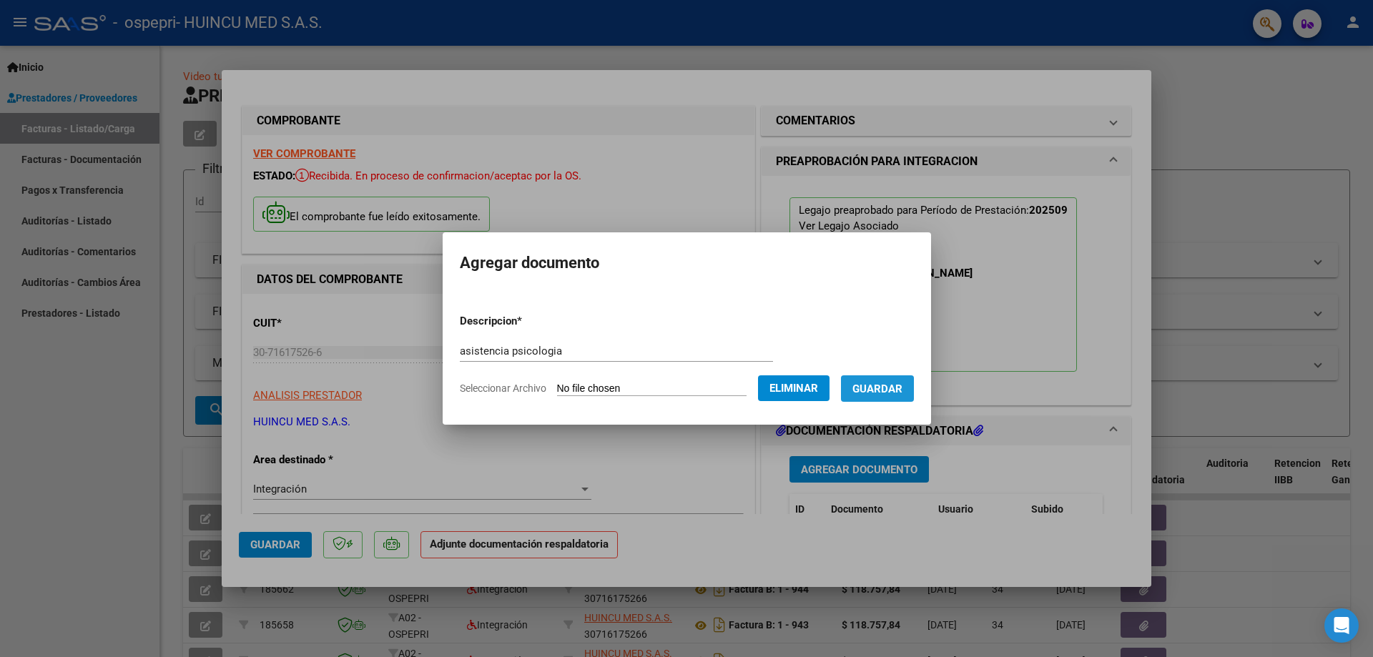
click at [884, 395] on span "Guardar" at bounding box center [877, 388] width 50 height 13
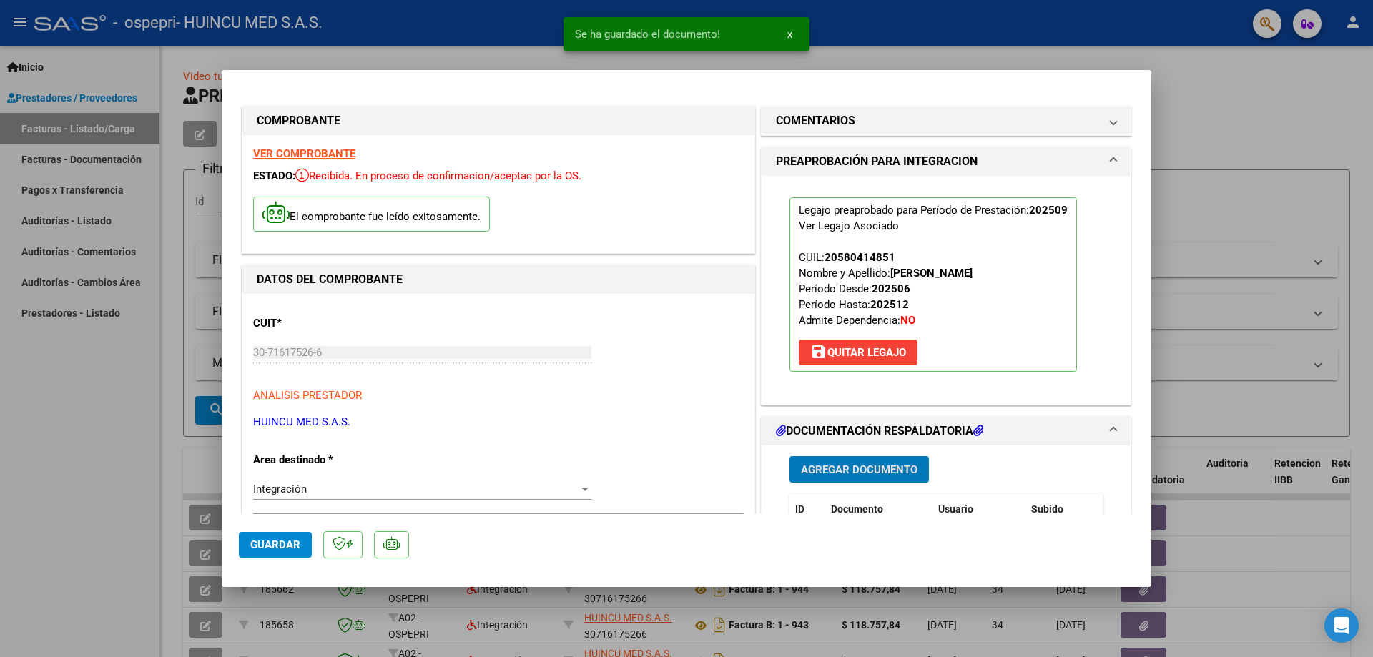
click at [854, 468] on span "Agregar Documento" at bounding box center [859, 469] width 117 height 13
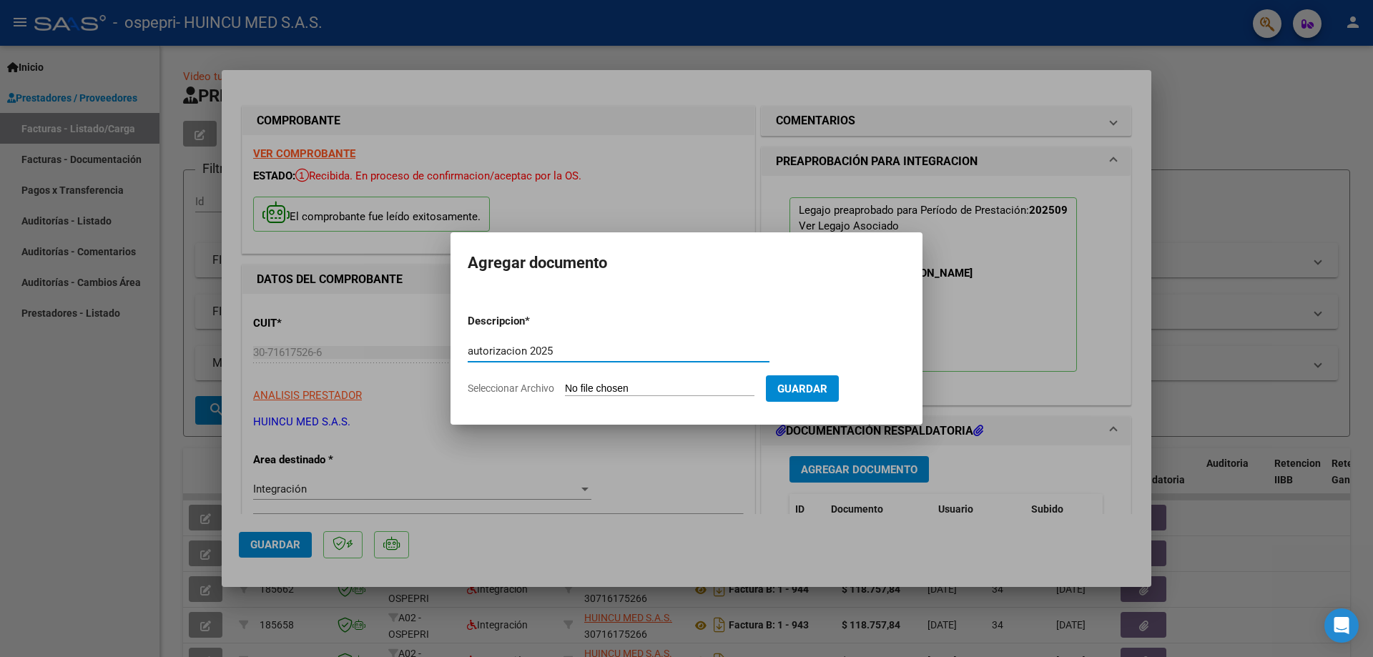
click at [529, 347] on input "autorizacion 2025" at bounding box center [619, 351] width 302 height 13
type input "autorizacion [DATE]"
click at [657, 388] on input "Seleccionar Archivo" at bounding box center [659, 389] width 189 height 14
type input "C:\fakepath\aut. [DATE] [PERSON_NAME].pdf"
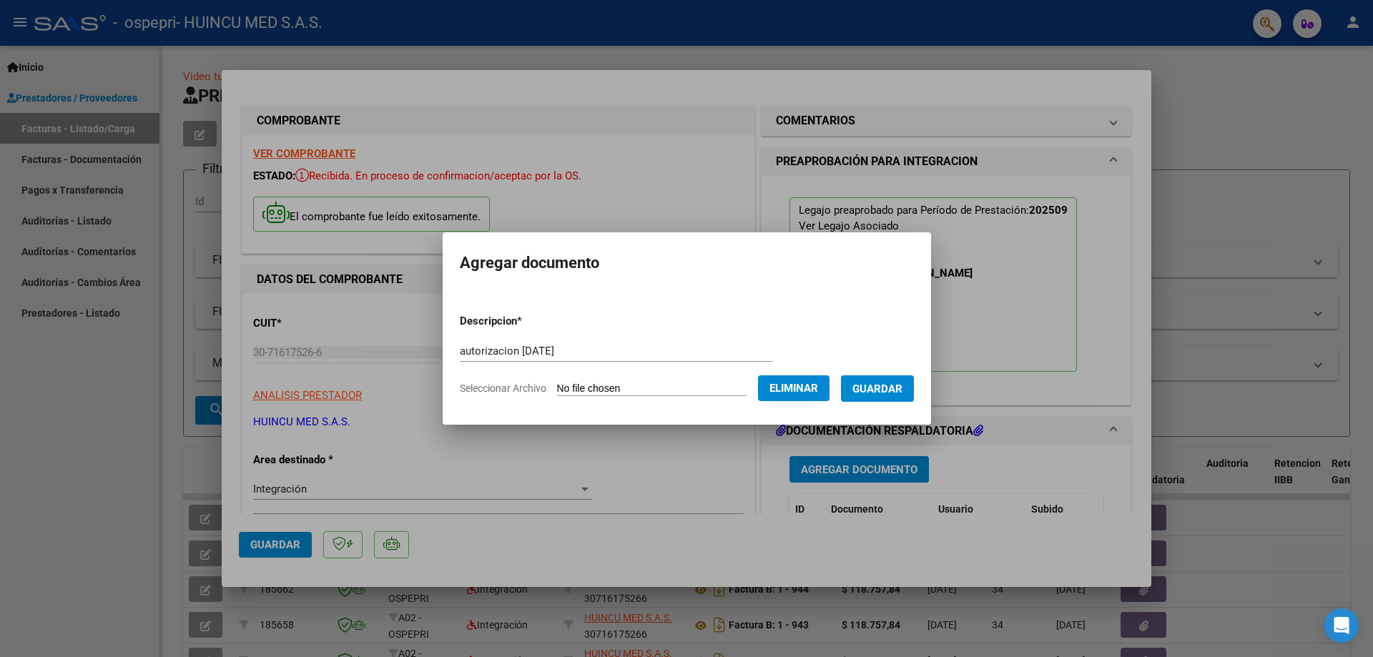
click at [881, 384] on span "Guardar" at bounding box center [877, 388] width 50 height 13
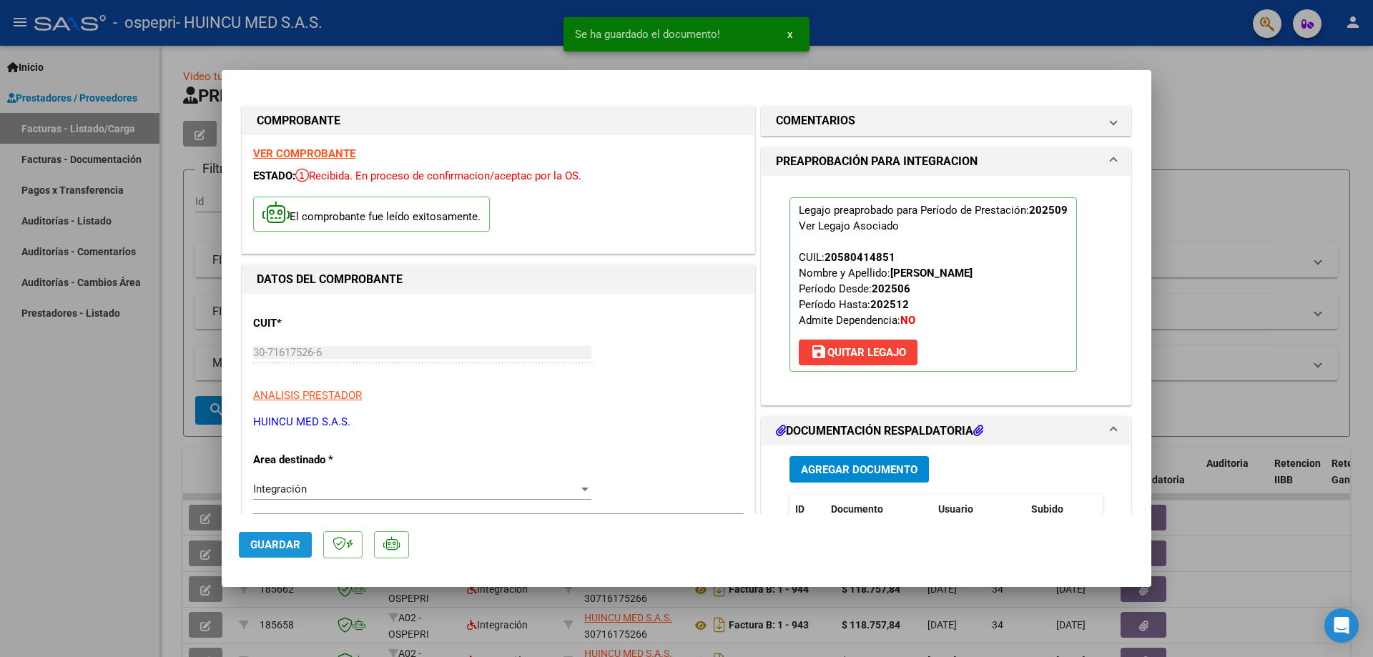
click at [261, 535] on button "Guardar" at bounding box center [275, 545] width 73 height 26
click at [258, 543] on span "Guardar" at bounding box center [275, 544] width 50 height 13
click at [1199, 71] on div at bounding box center [686, 328] width 1373 height 657
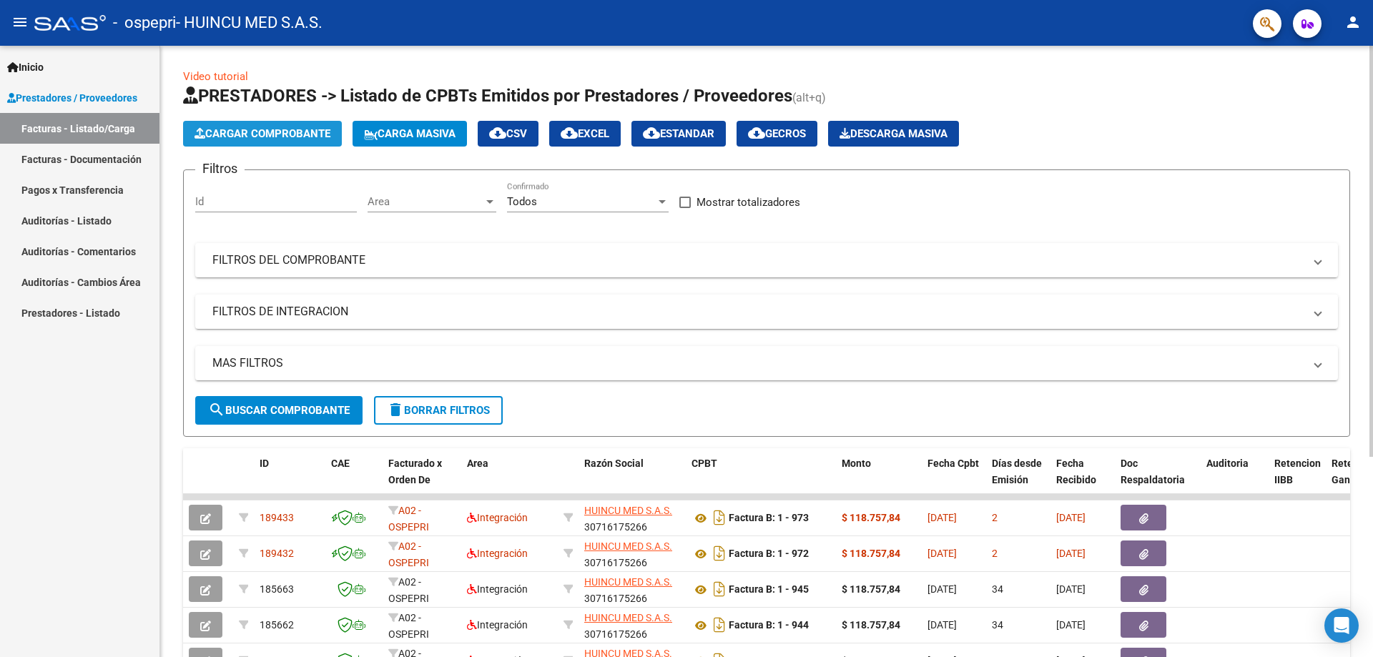
click at [261, 129] on span "Cargar Comprobante" at bounding box center [262, 133] width 136 height 13
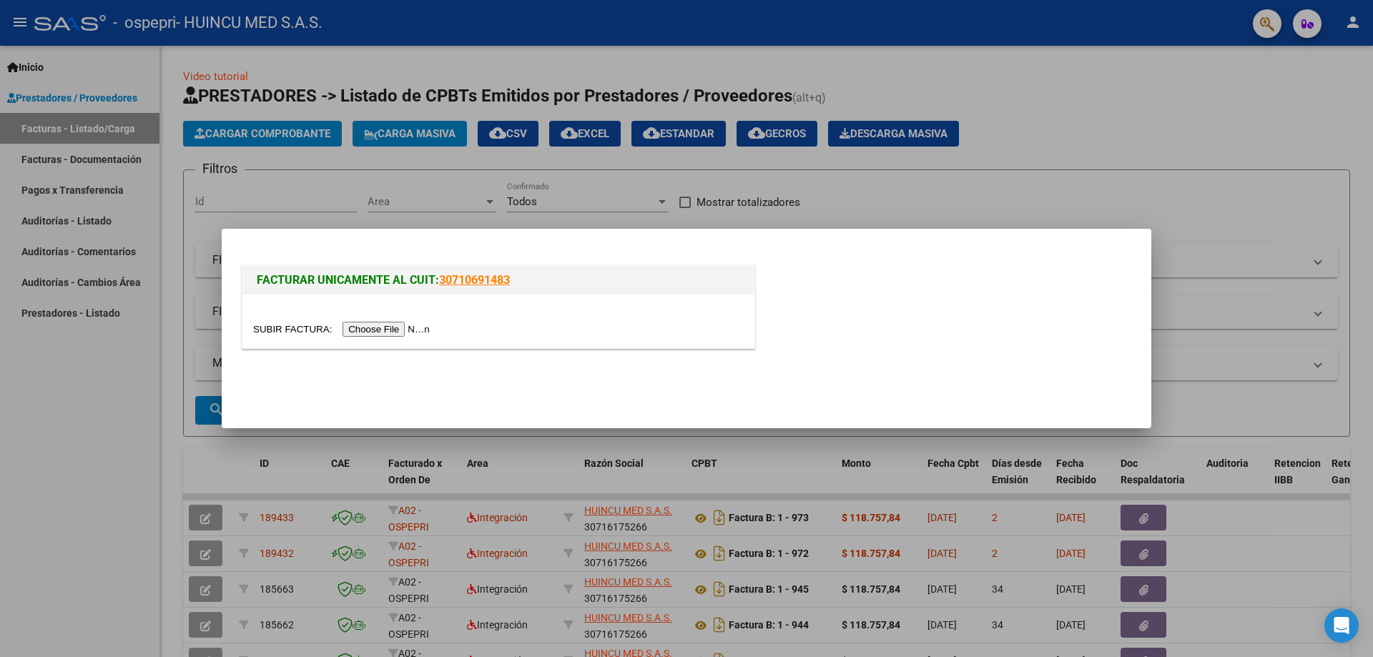
click at [372, 326] on input "file" at bounding box center [343, 329] width 181 height 15
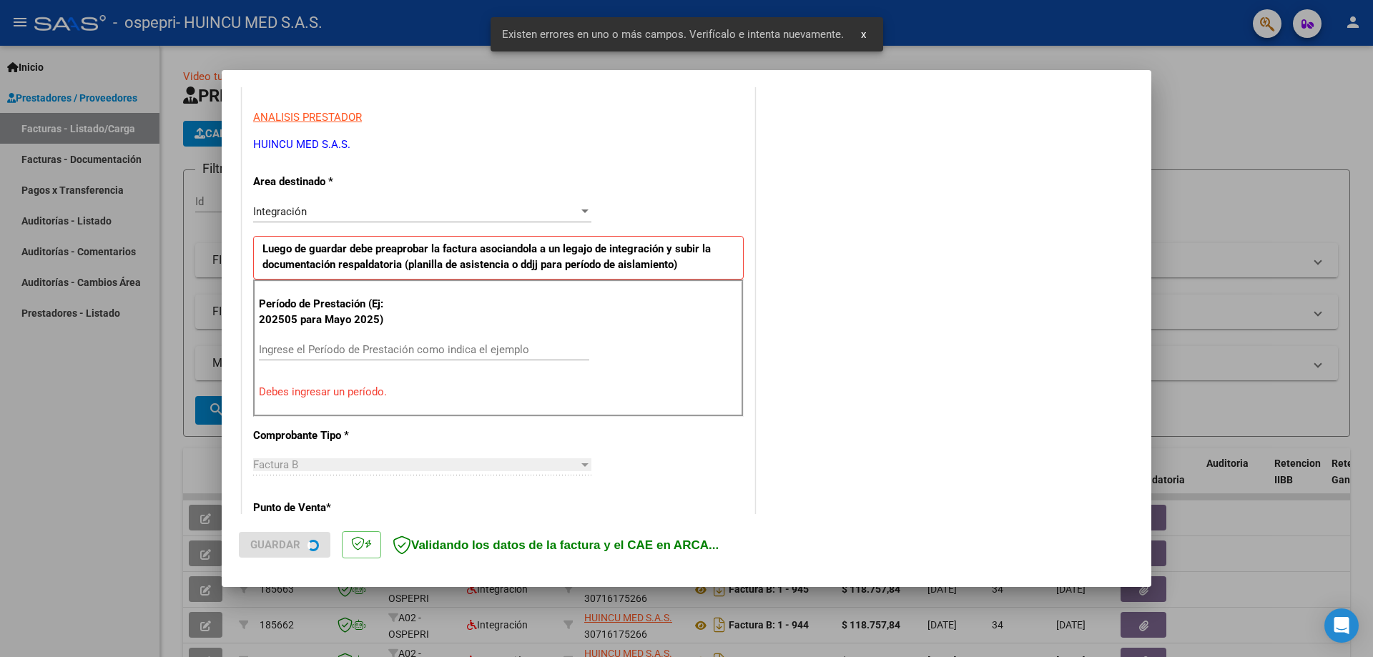
scroll to position [257, 0]
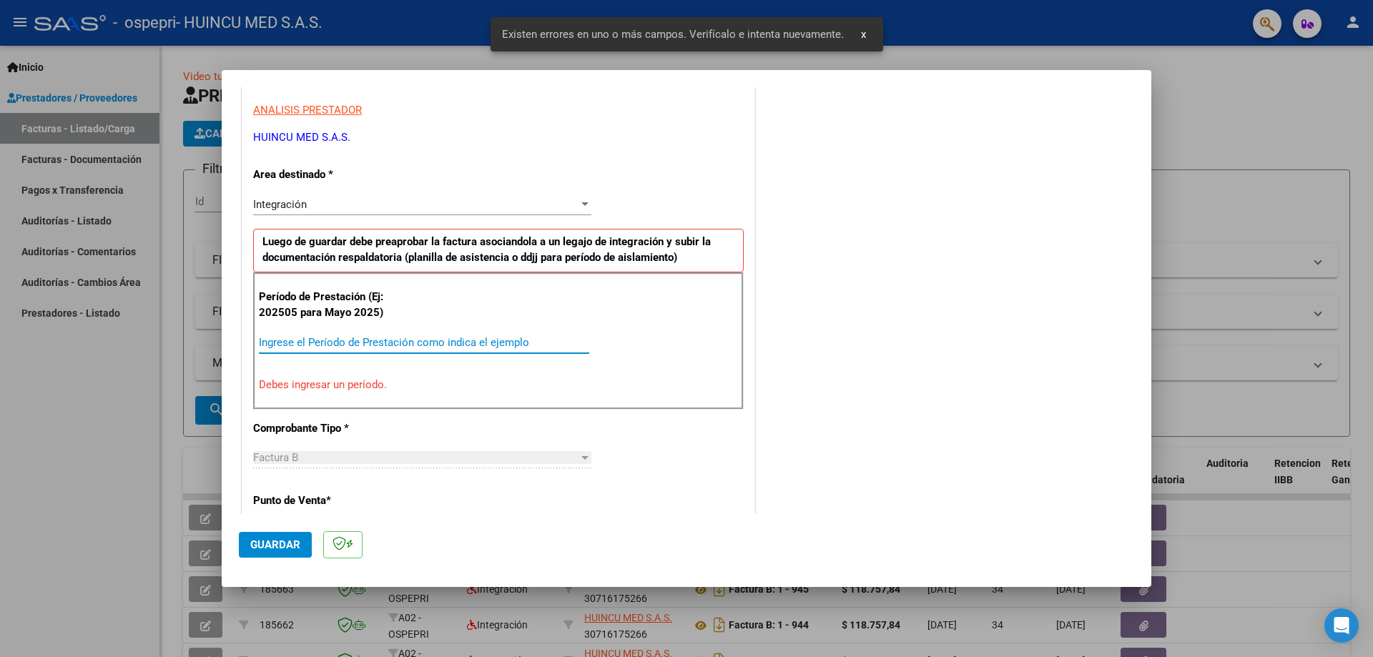
click at [349, 341] on input "Ingrese el Período de Prestación como indica el ejemplo" at bounding box center [424, 342] width 330 height 13
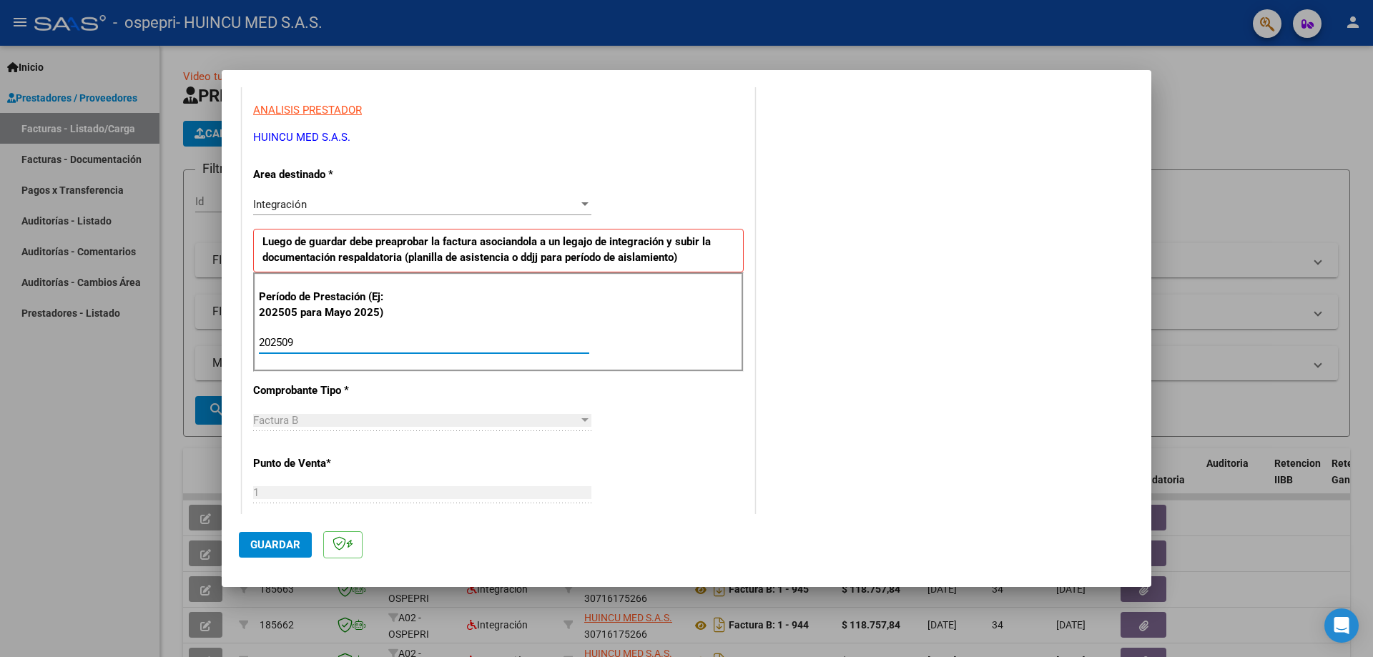
type input "202509"
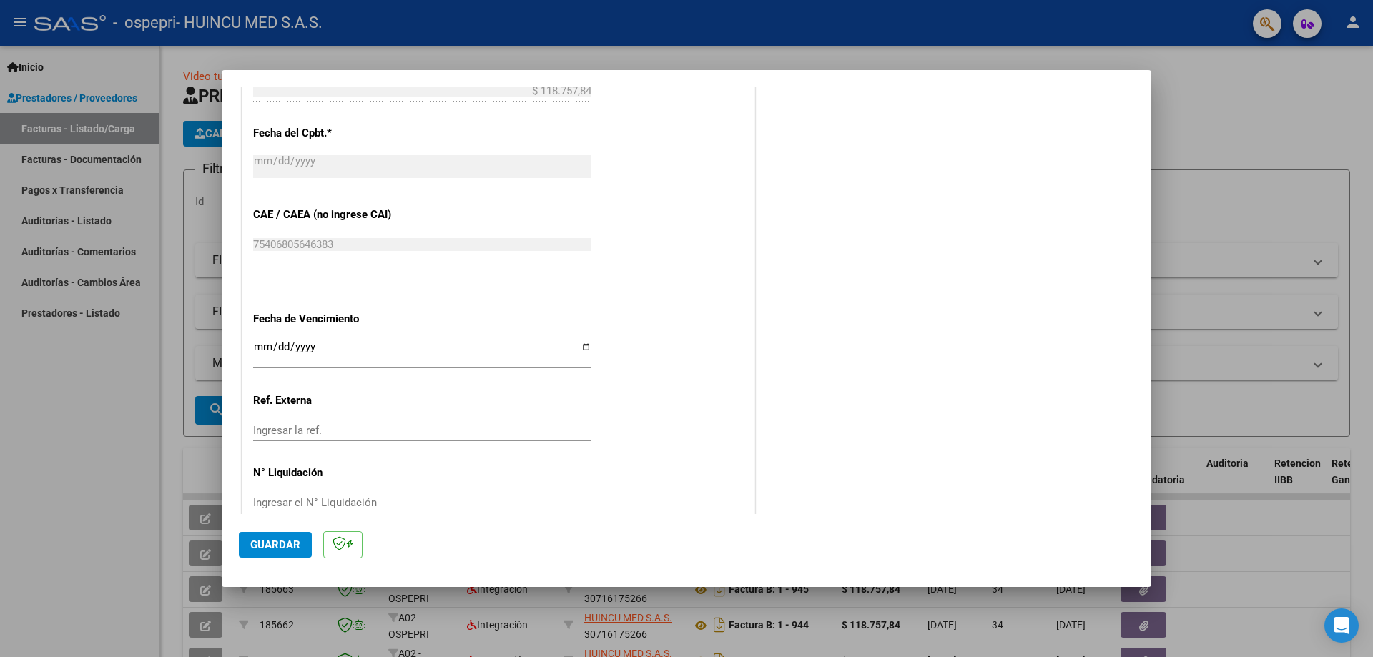
scroll to position [806, 0]
click at [259, 353] on input "Ingresar la fecha" at bounding box center [422, 350] width 338 height 23
type input "[DATE]"
click at [264, 541] on span "Guardar" at bounding box center [275, 544] width 50 height 13
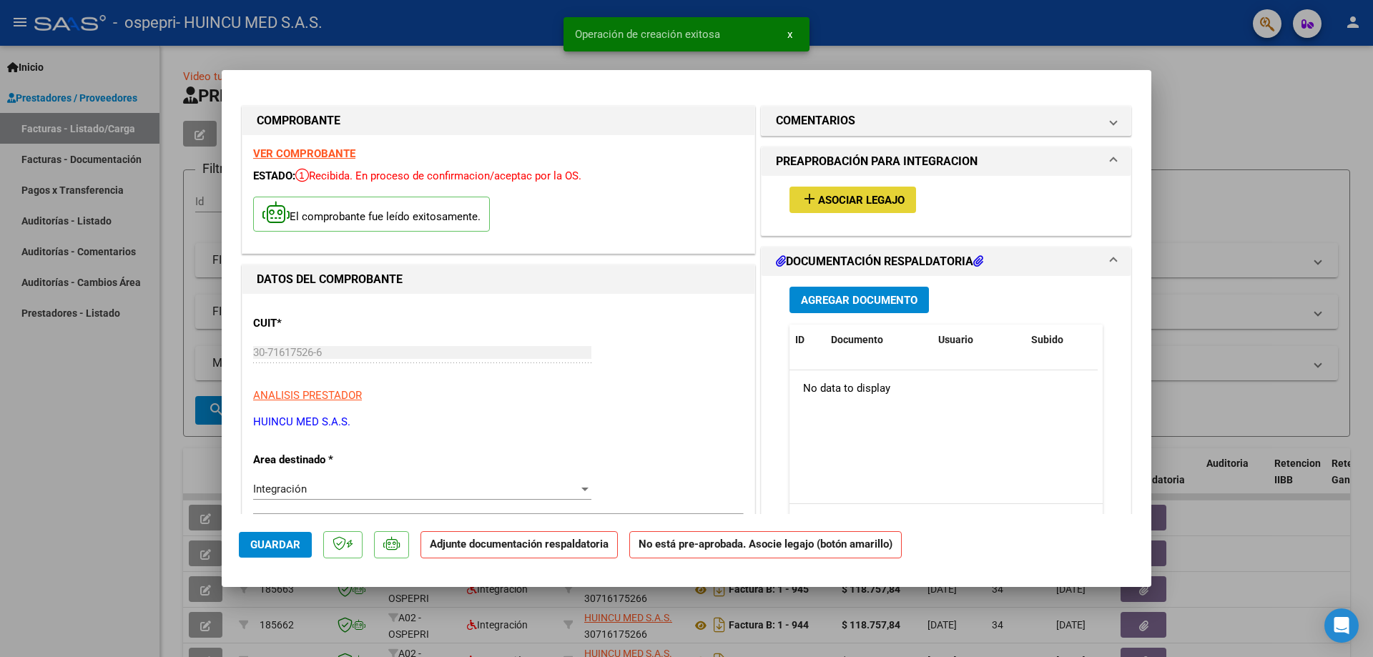
click at [855, 205] on span "Asociar Legajo" at bounding box center [861, 200] width 87 height 13
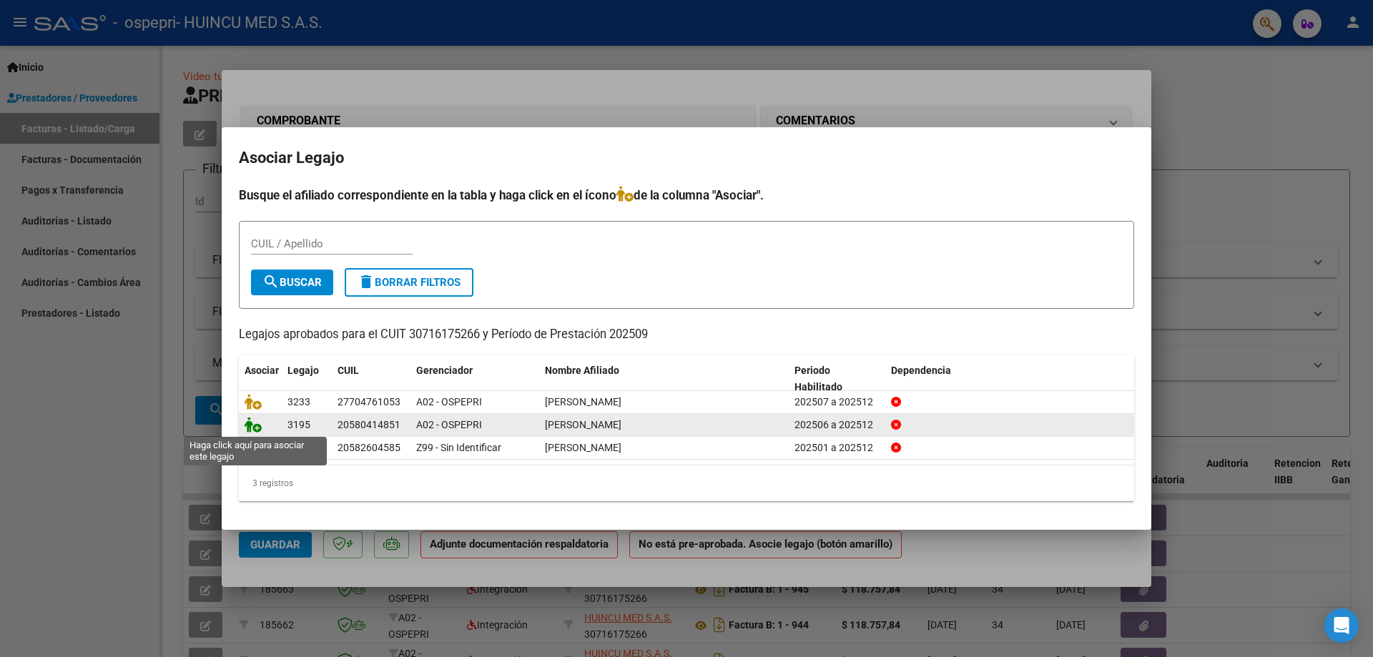
click at [252, 425] on icon at bounding box center [253, 425] width 17 height 16
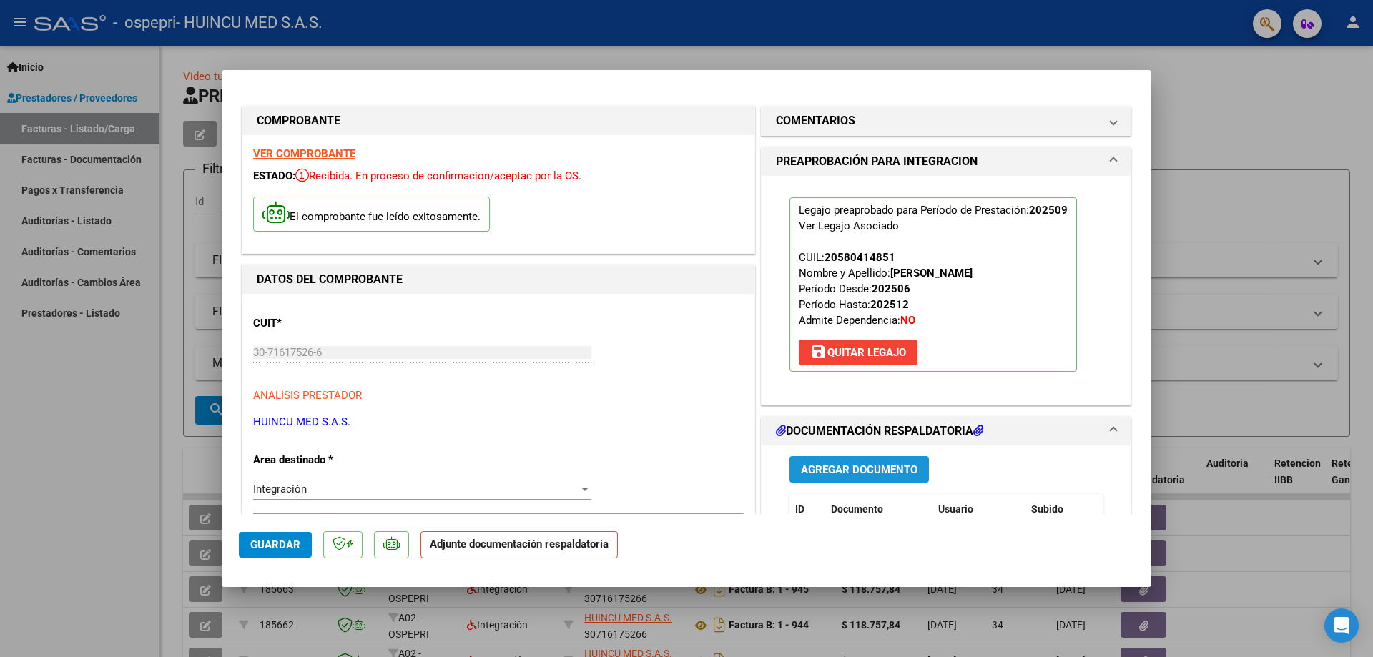
click at [868, 468] on span "Agregar Documento" at bounding box center [859, 469] width 117 height 13
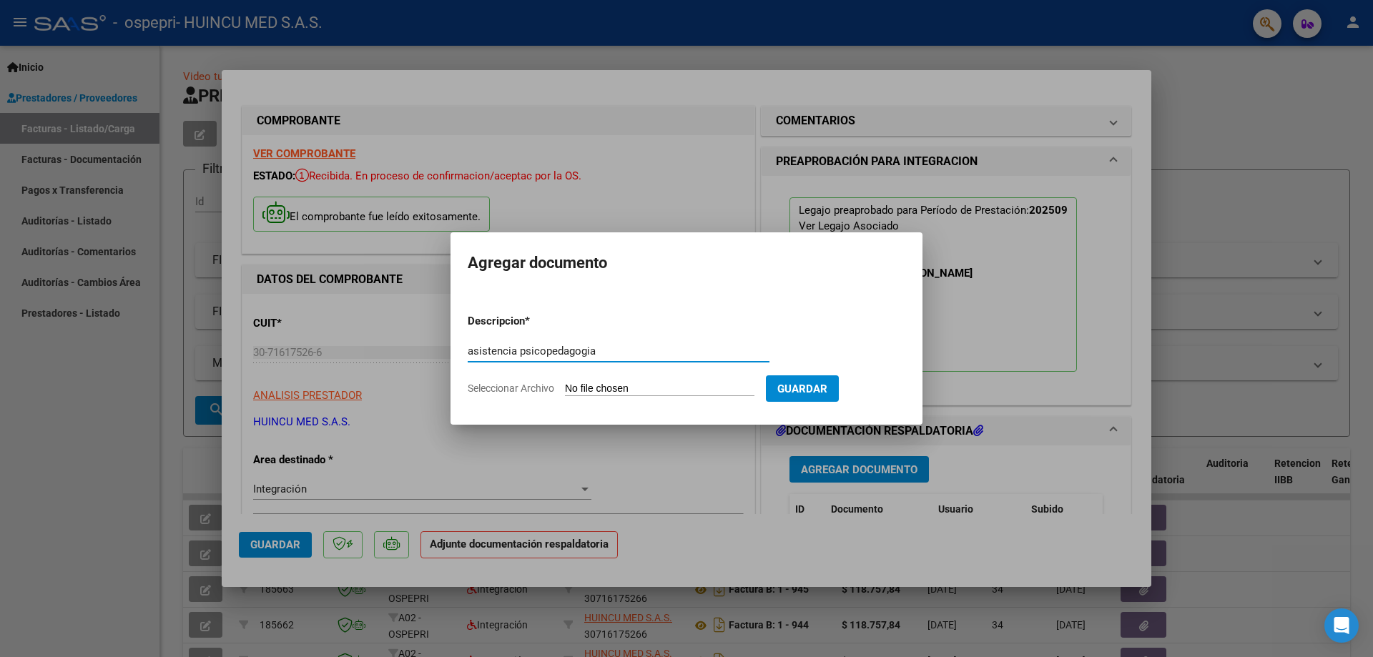
type input "asistencia psicopedagogia"
click at [601, 390] on input "Seleccionar Archivo" at bounding box center [659, 389] width 189 height 14
type input "C:\fakepath\asistencia PSP [DATE] [PERSON_NAME].pdf"
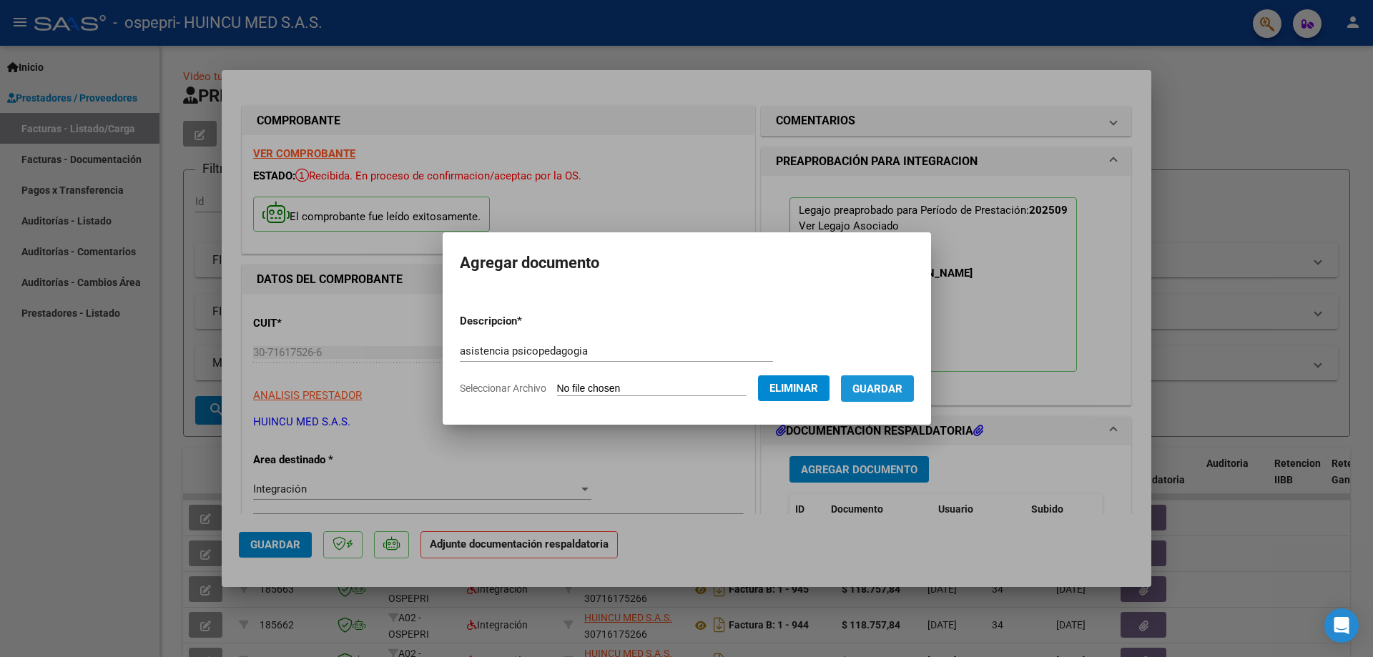
click at [884, 395] on button "Guardar" at bounding box center [877, 388] width 73 height 26
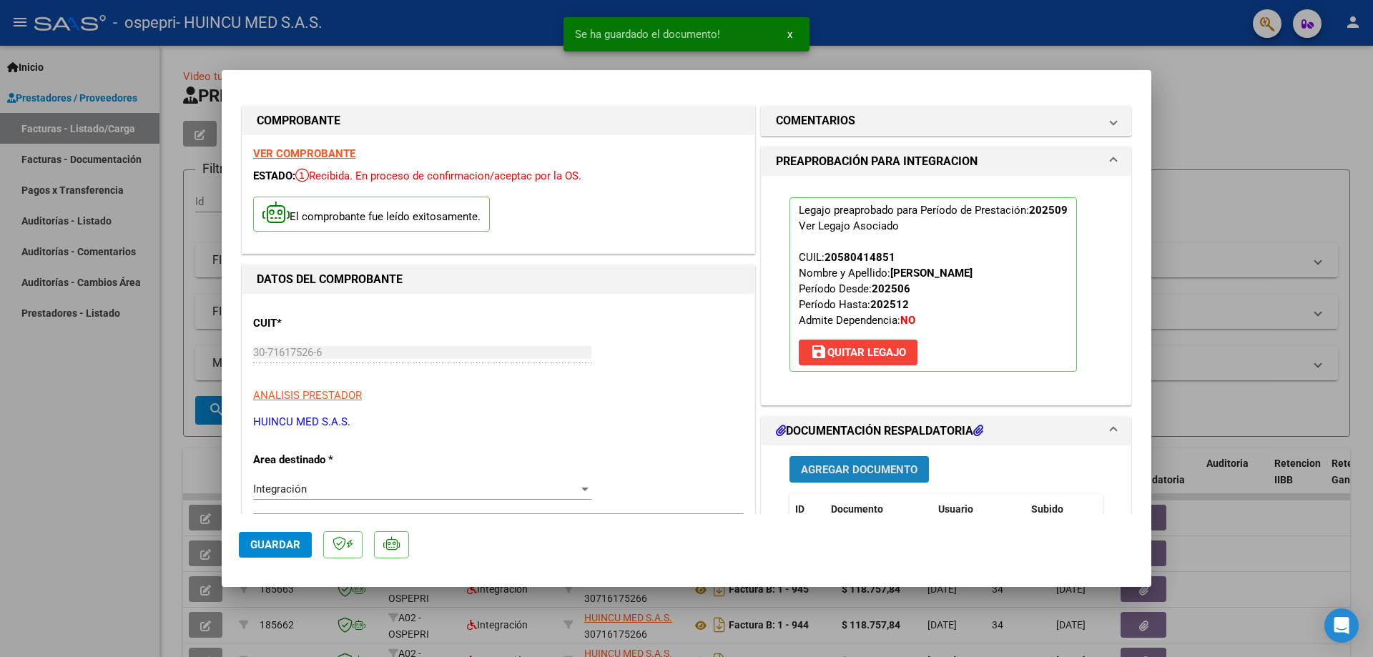
click at [859, 476] on span "Agregar Documento" at bounding box center [859, 469] width 117 height 13
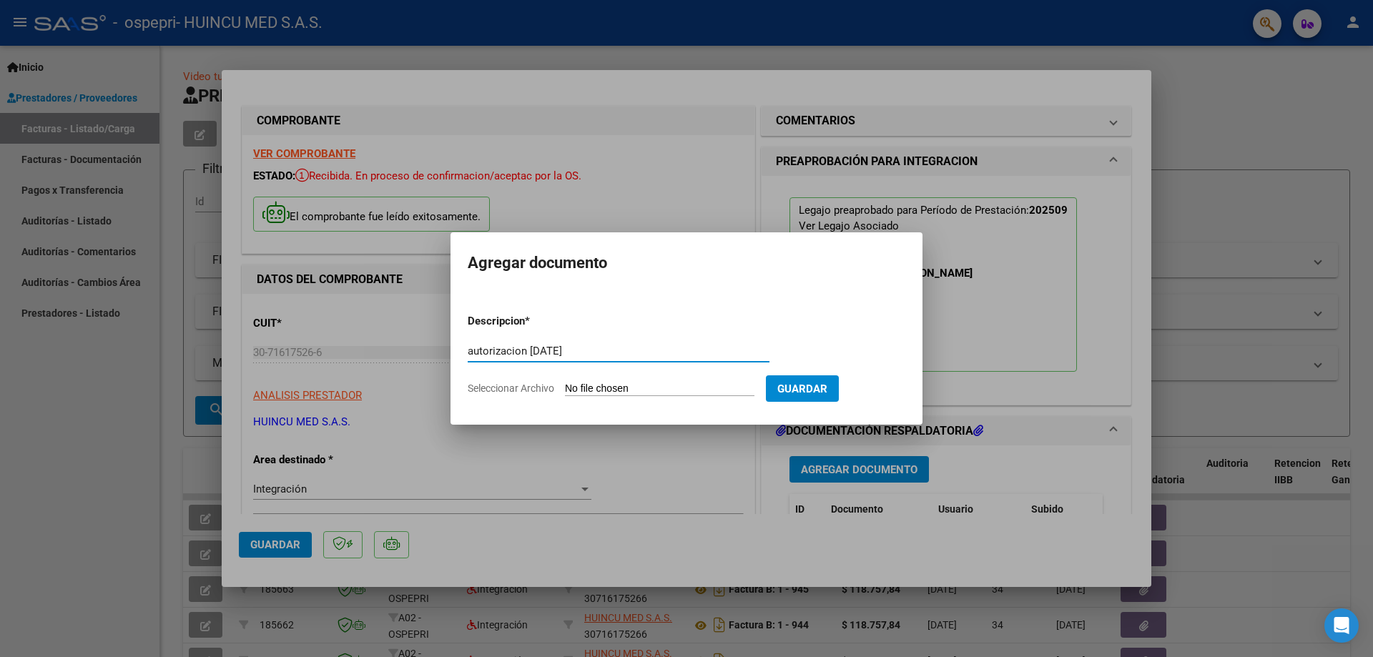
drag, startPoint x: 517, startPoint y: 358, endPoint x: 507, endPoint y: 354, distance: 10.9
type input "autorización [DATE]"
click at [636, 389] on input "Seleccionar Archivo" at bounding box center [659, 389] width 189 height 14
type input "C:\fakepath\aut. [DATE] [PERSON_NAME].pdf"
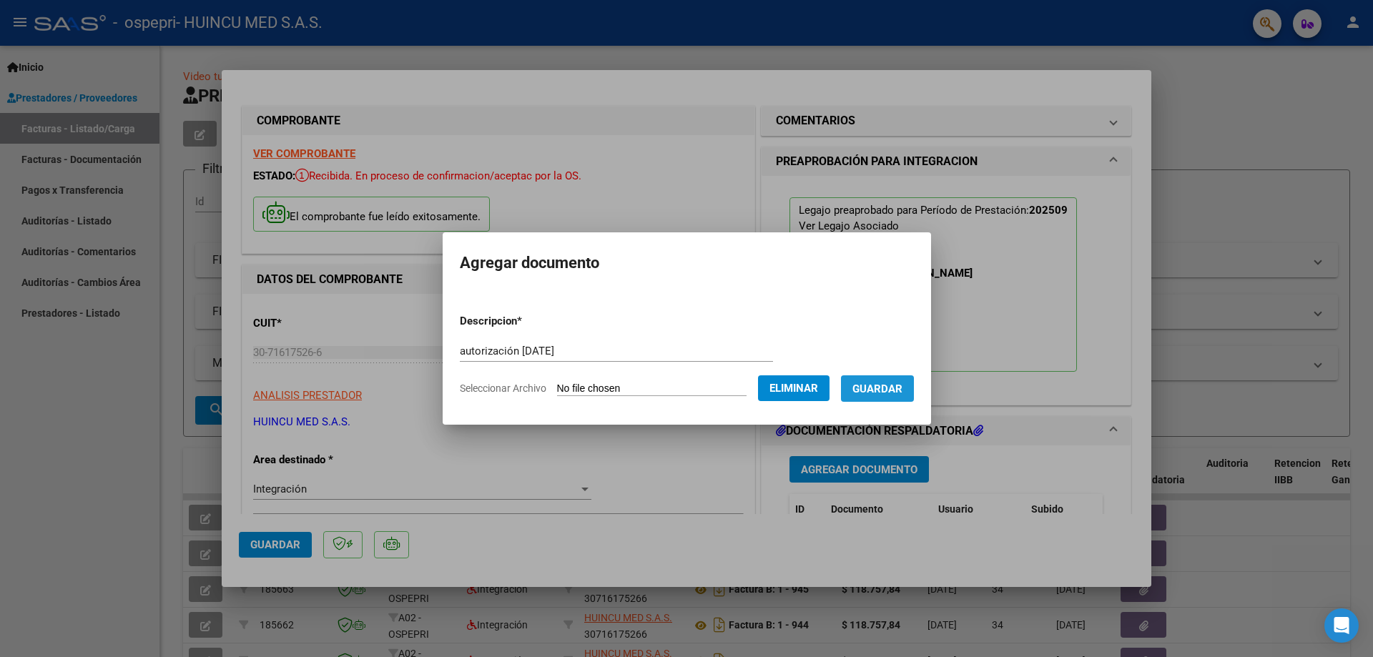
click at [897, 398] on button "Guardar" at bounding box center [877, 388] width 73 height 26
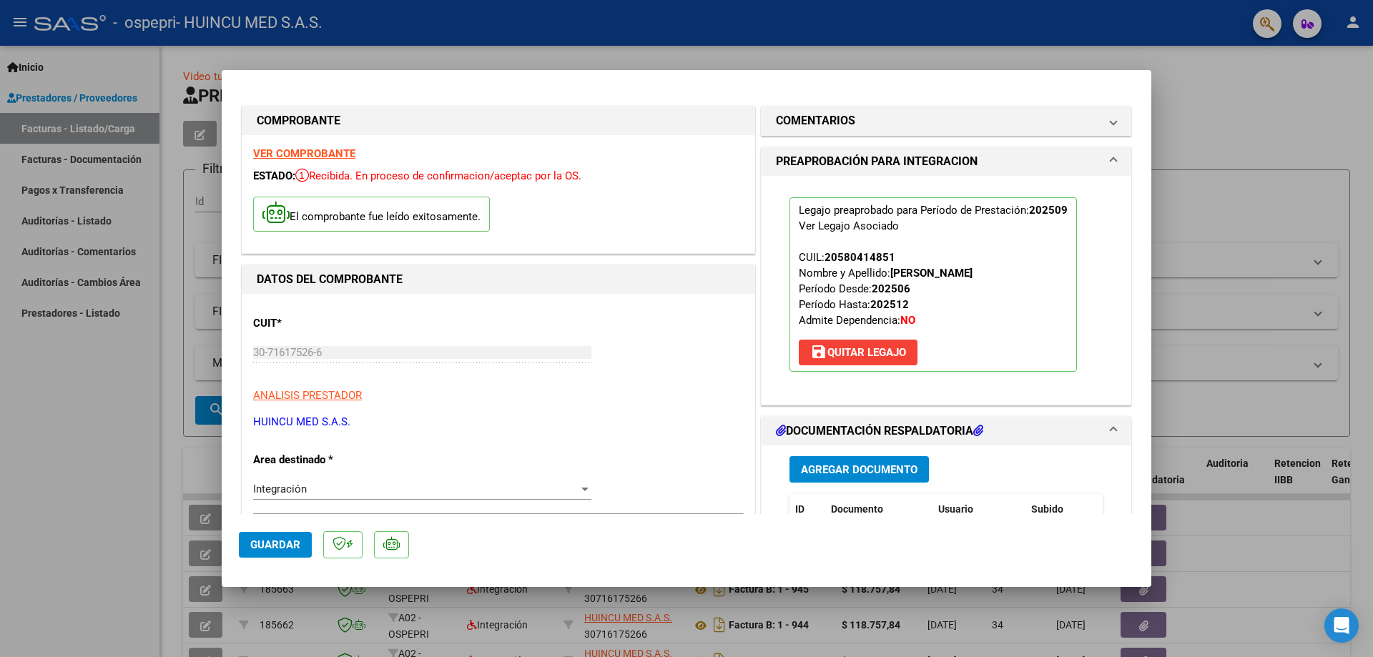
click at [1140, 146] on mat-dialog-content "COMPROBANTE VER COMPROBANTE ESTADO: Recibida. En proceso de confirmacion/acepta…" at bounding box center [686, 300] width 929 height 427
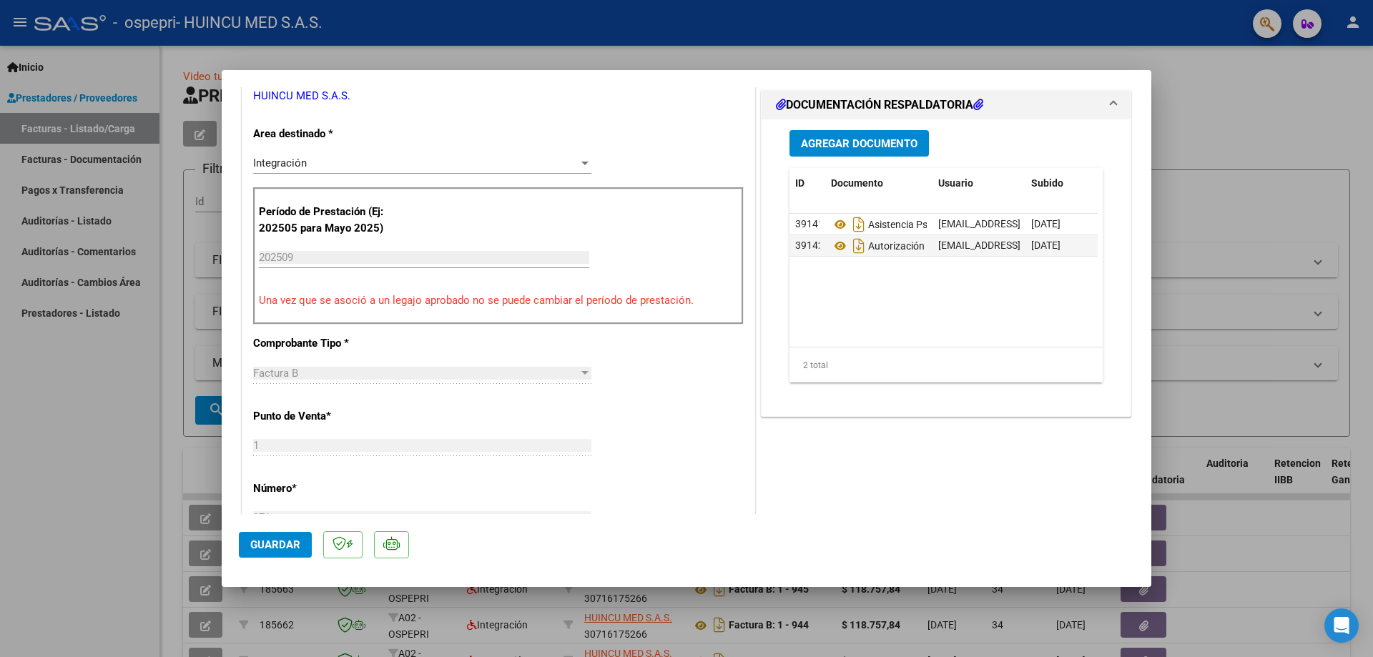
scroll to position [324, 0]
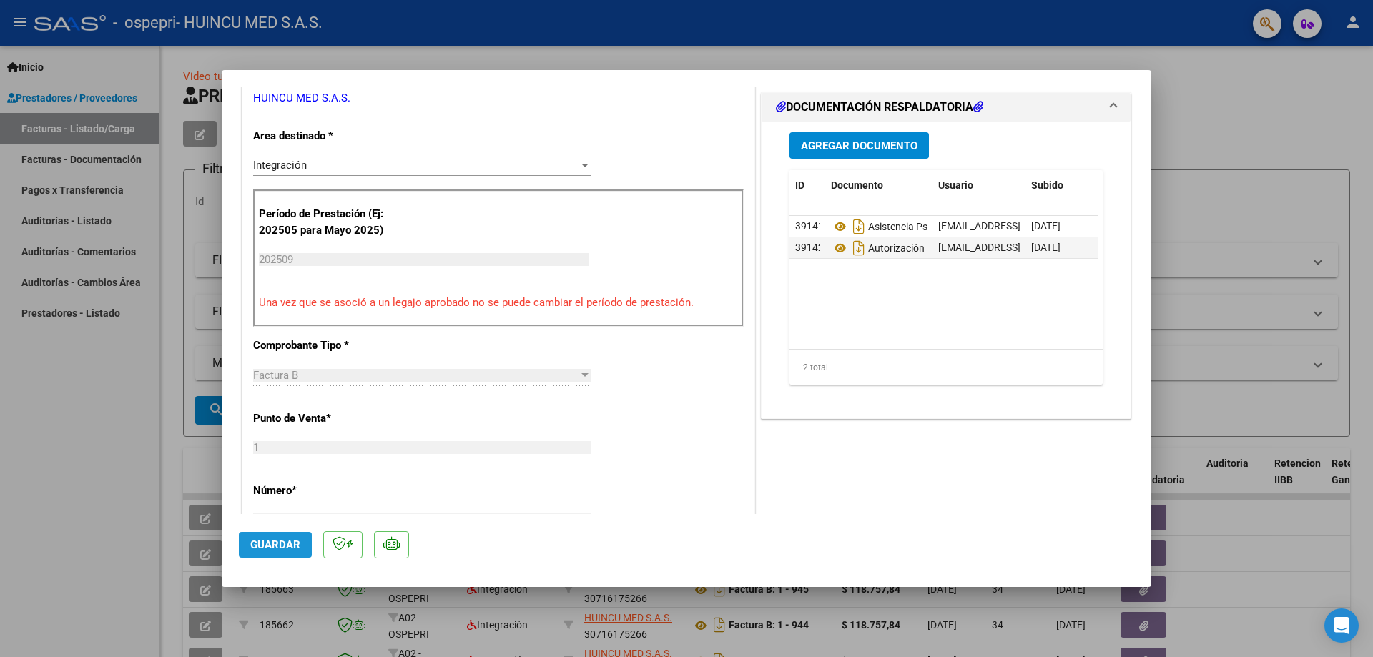
click at [274, 551] on span "Guardar" at bounding box center [275, 544] width 50 height 13
drag, startPoint x: 1188, startPoint y: 93, endPoint x: 1177, endPoint y: 87, distance: 12.2
click at [1188, 93] on div at bounding box center [686, 328] width 1373 height 657
type input "$ 0,00"
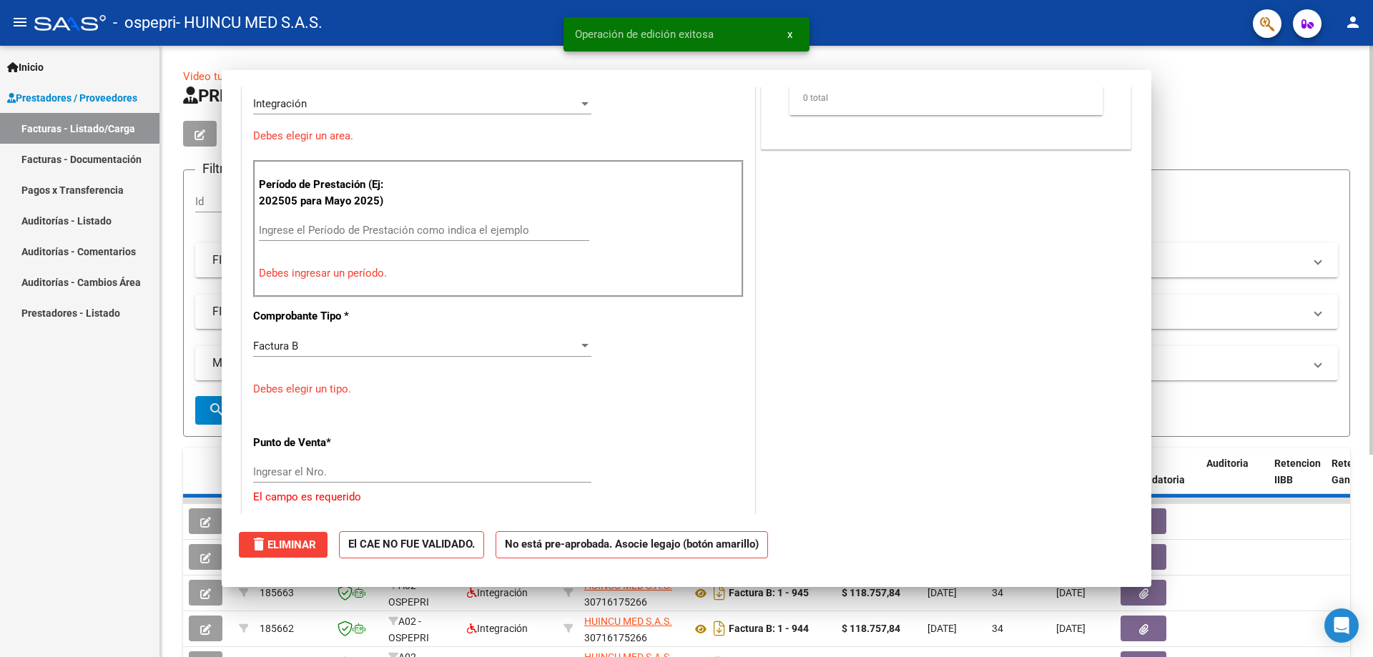
scroll to position [262, 0]
